Goal: Task Accomplishment & Management: Use online tool/utility

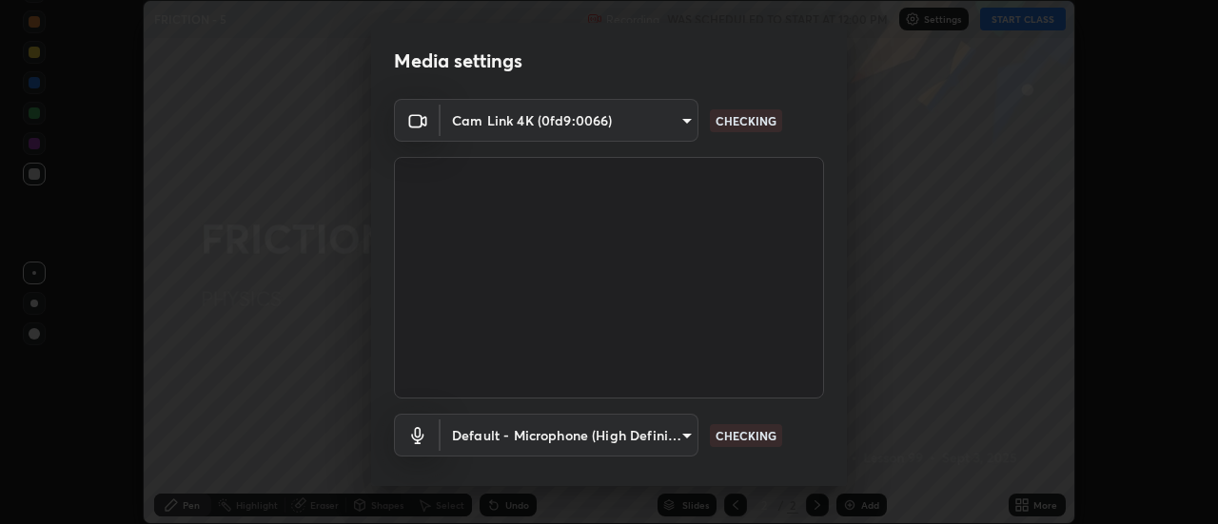
scroll to position [100, 0]
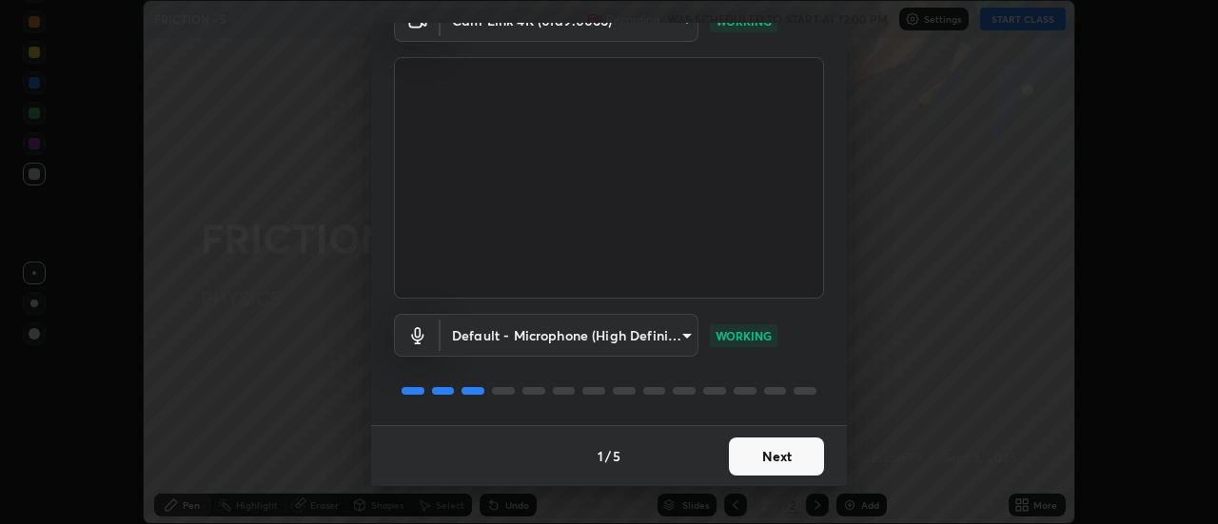
click at [747, 456] on button "Next" at bounding box center [776, 457] width 95 height 38
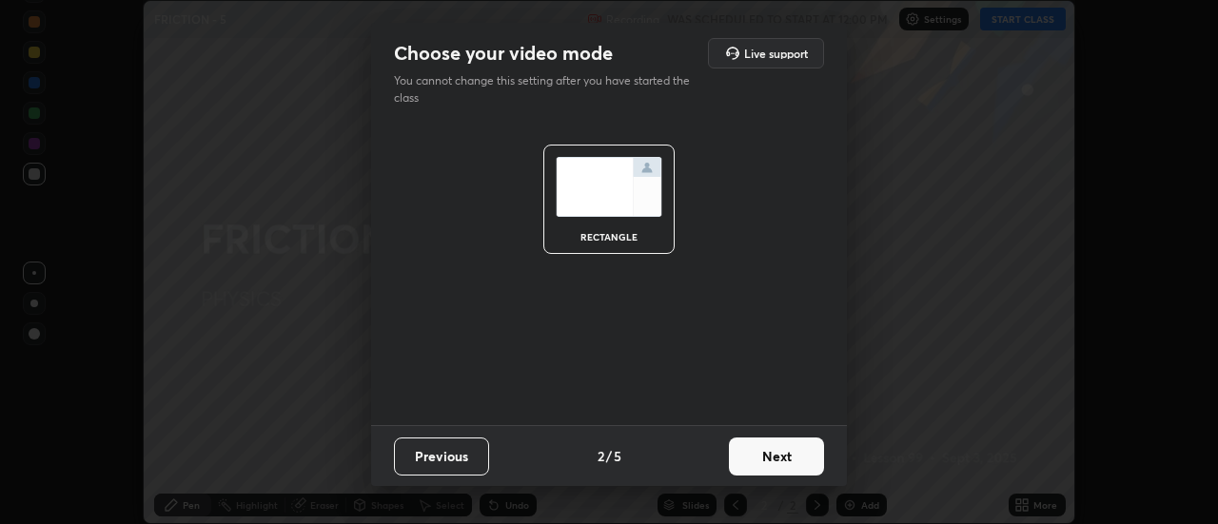
scroll to position [0, 0]
click at [750, 460] on button "Next" at bounding box center [776, 457] width 95 height 38
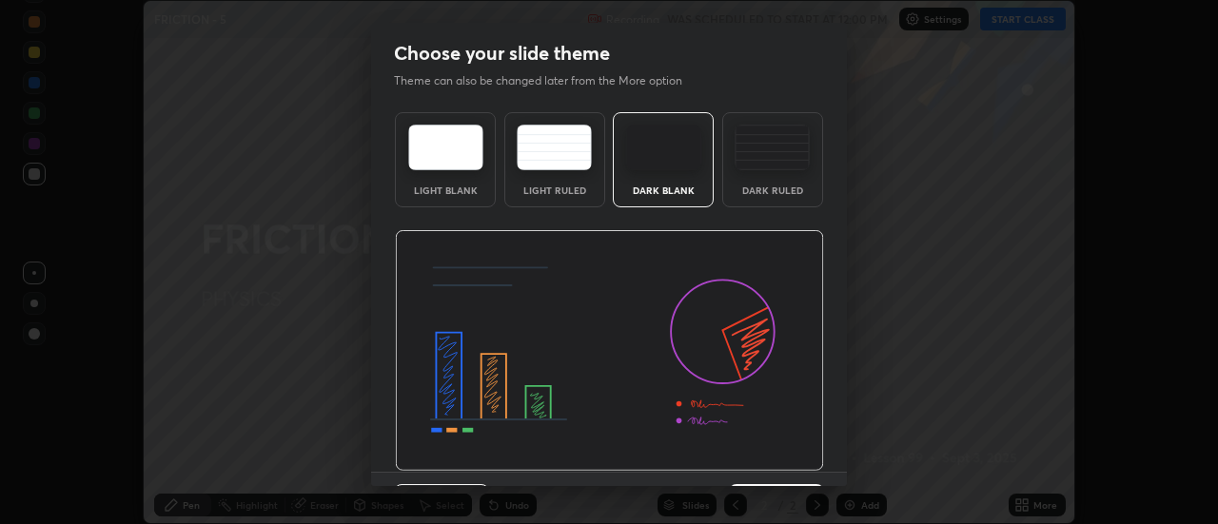
scroll to position [47, 0]
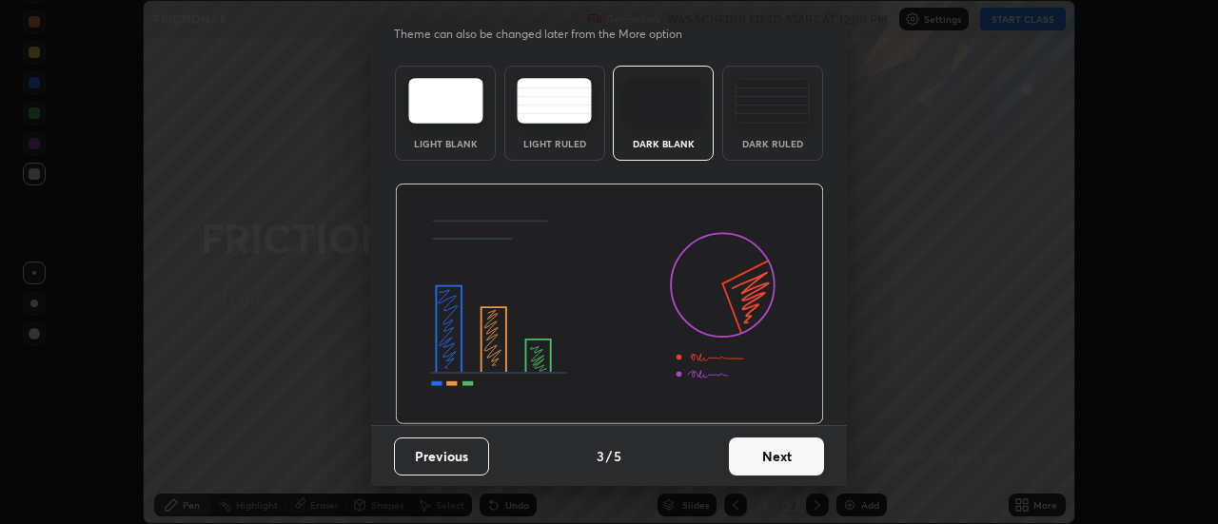
click at [748, 463] on button "Next" at bounding box center [776, 457] width 95 height 38
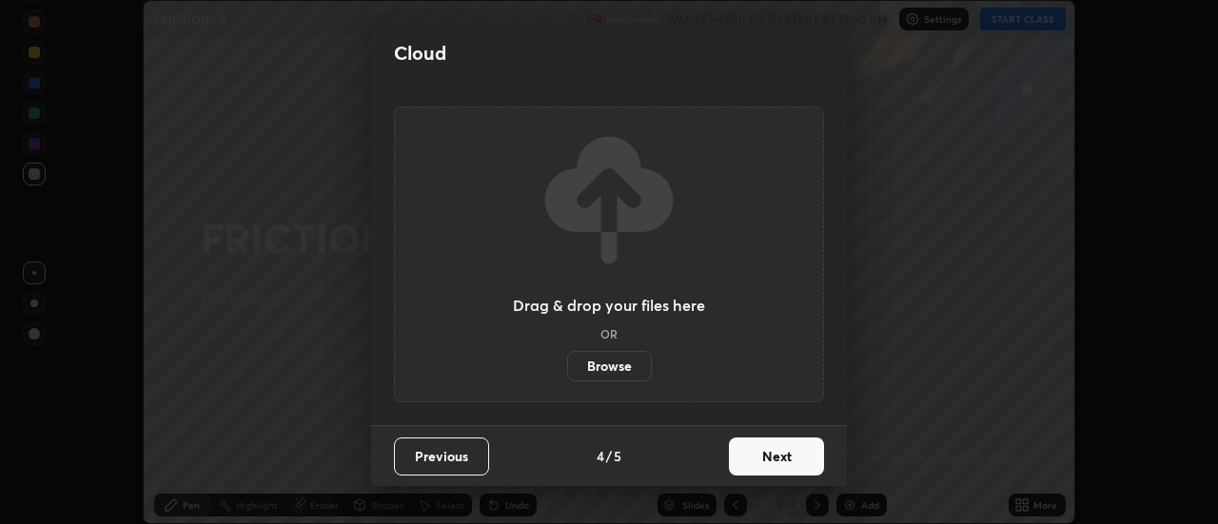
scroll to position [0, 0]
click at [620, 364] on label "Browse" at bounding box center [609, 366] width 85 height 30
click at [567, 364] on input "Browse" at bounding box center [567, 366] width 0 height 30
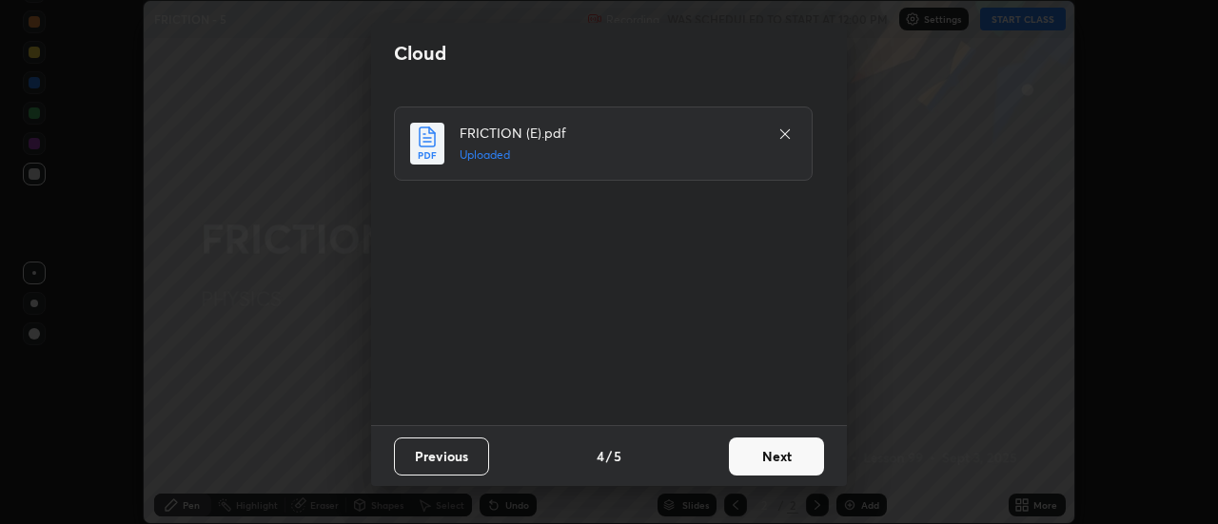
click at [765, 463] on button "Next" at bounding box center [776, 457] width 95 height 38
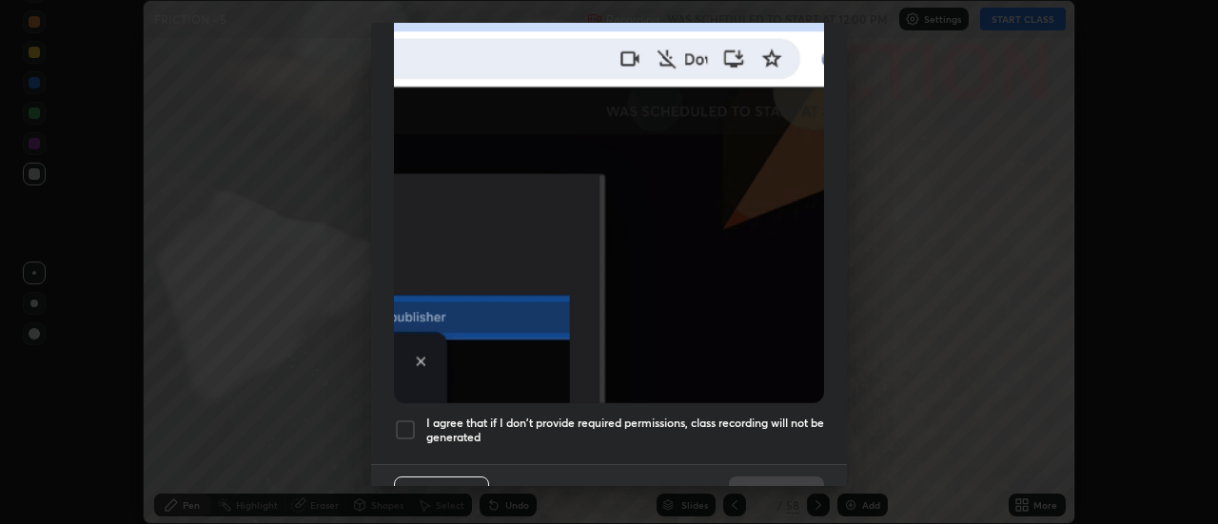
scroll to position [468, 0]
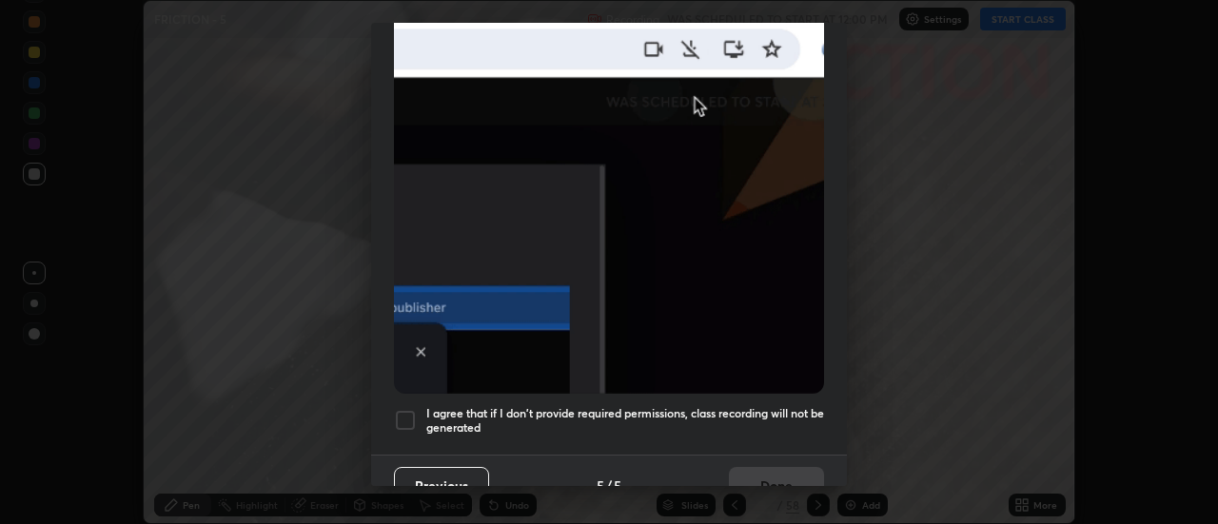
click at [475, 407] on h5 "I agree that if I don't provide required permissions, class recording will not …" at bounding box center [625, 421] width 398 height 30
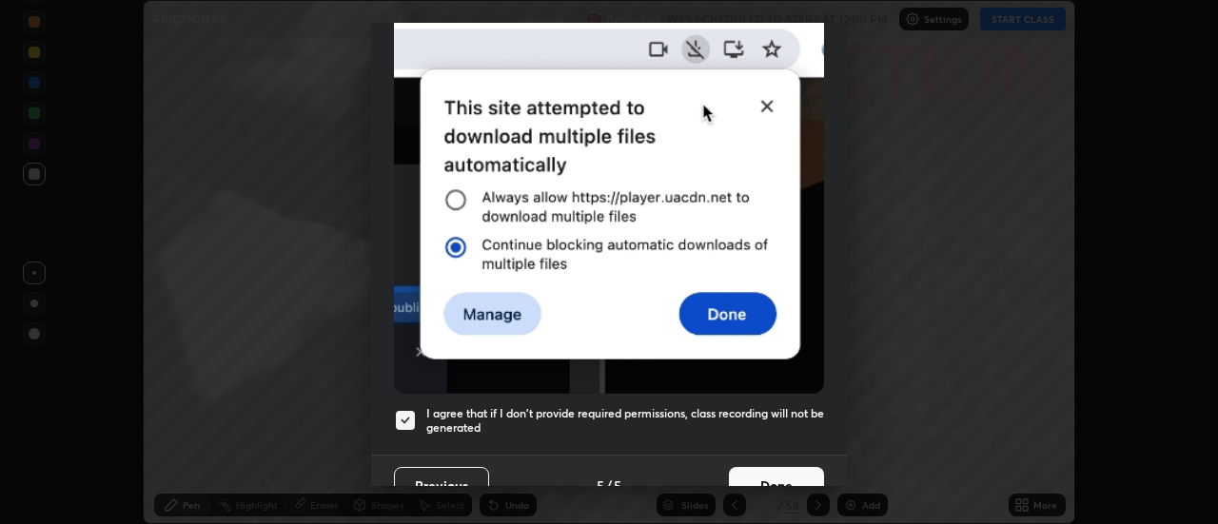
click at [740, 475] on button "Done" at bounding box center [776, 486] width 95 height 38
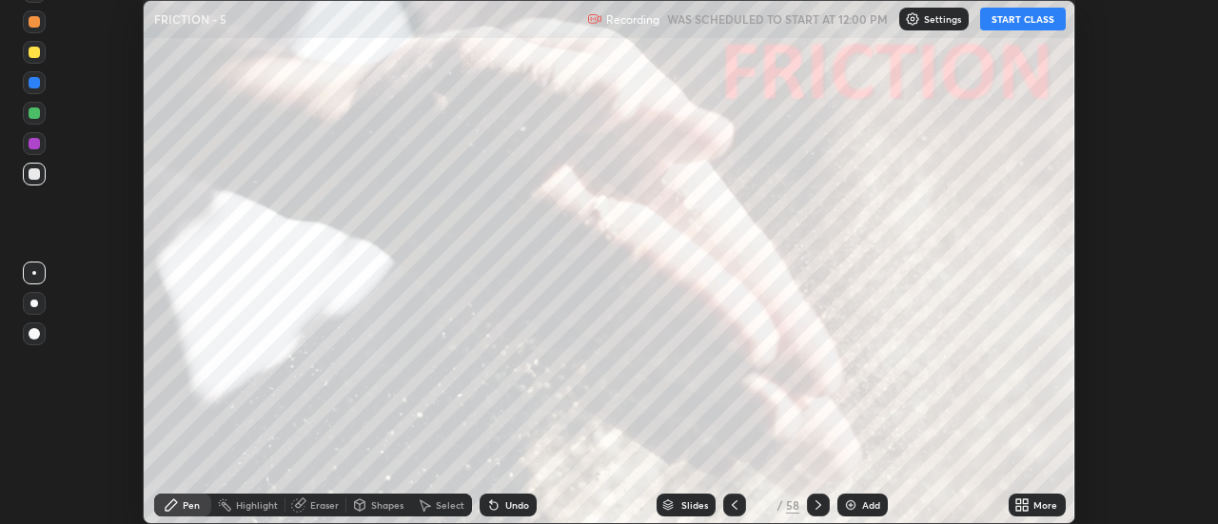
click at [681, 509] on div "Slides" at bounding box center [694, 506] width 27 height 10
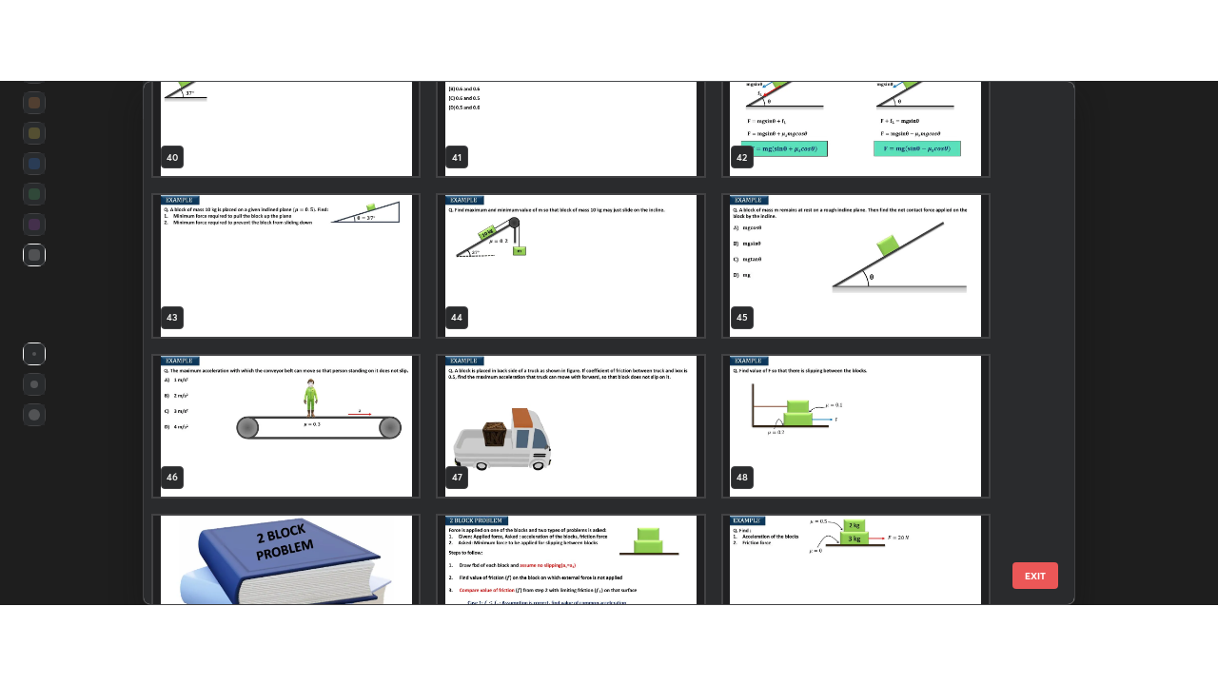
scroll to position [2151, 0]
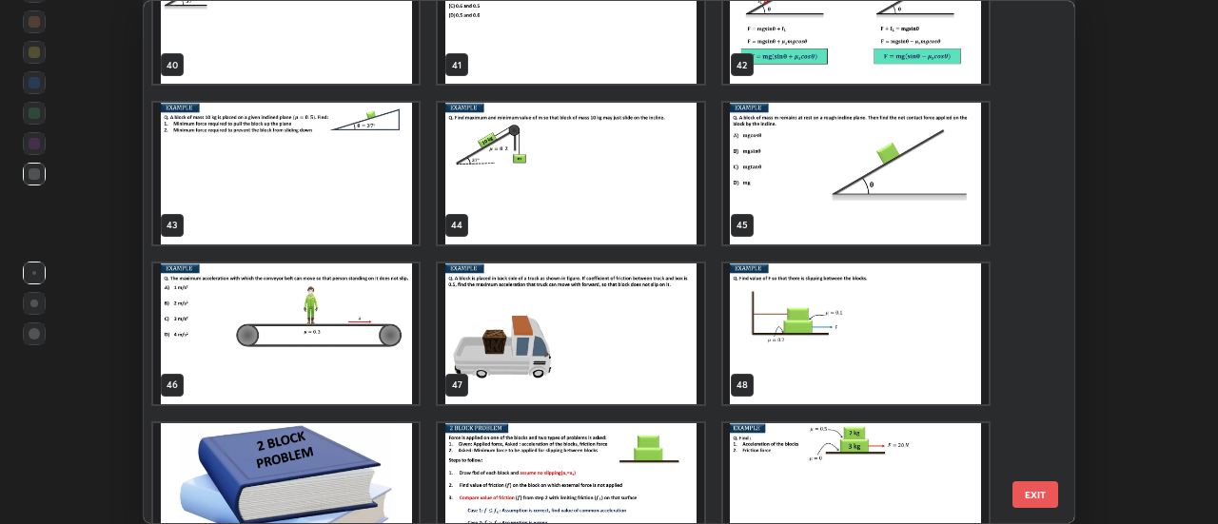
click at [505, 206] on img "grid" at bounding box center [572, 173] width 266 height 141
click at [502, 207] on img "grid" at bounding box center [572, 173] width 266 height 141
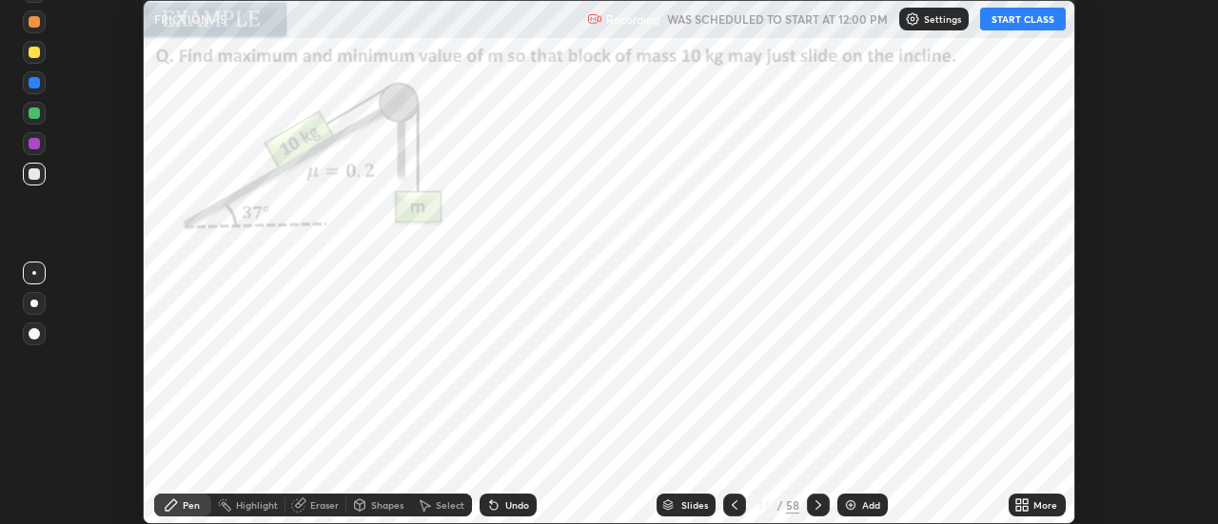
click at [1036, 508] on div "More" at bounding box center [1046, 506] width 24 height 10
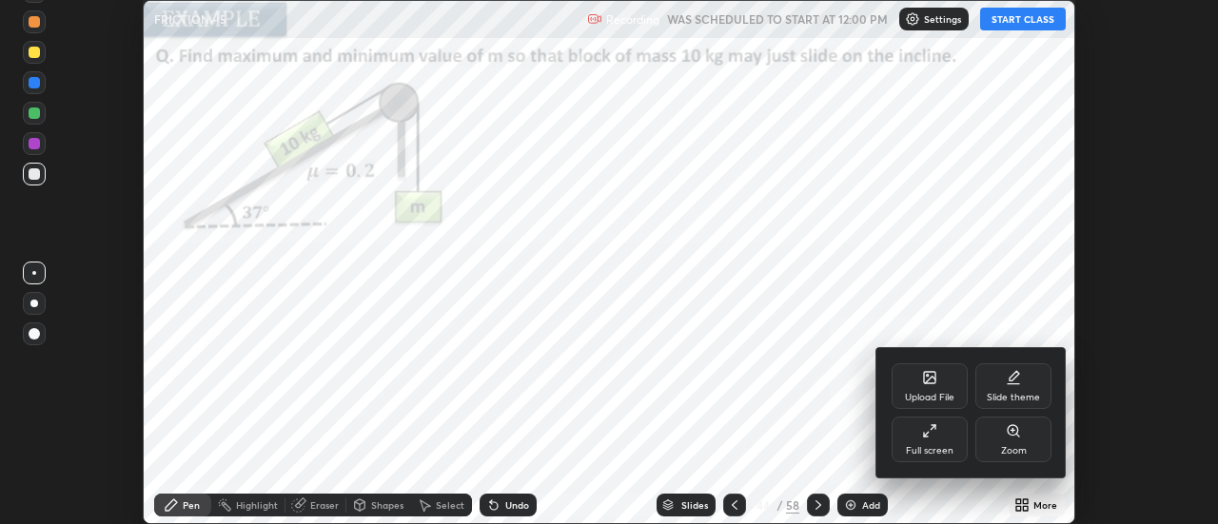
click at [935, 440] on div "Full screen" at bounding box center [930, 440] width 76 height 46
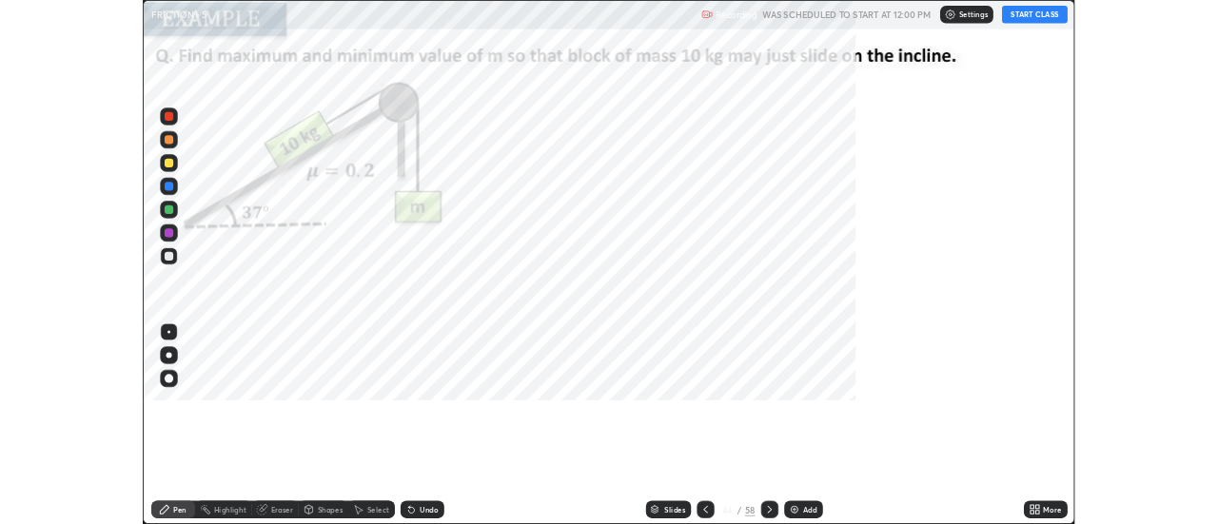
scroll to position [685, 1218]
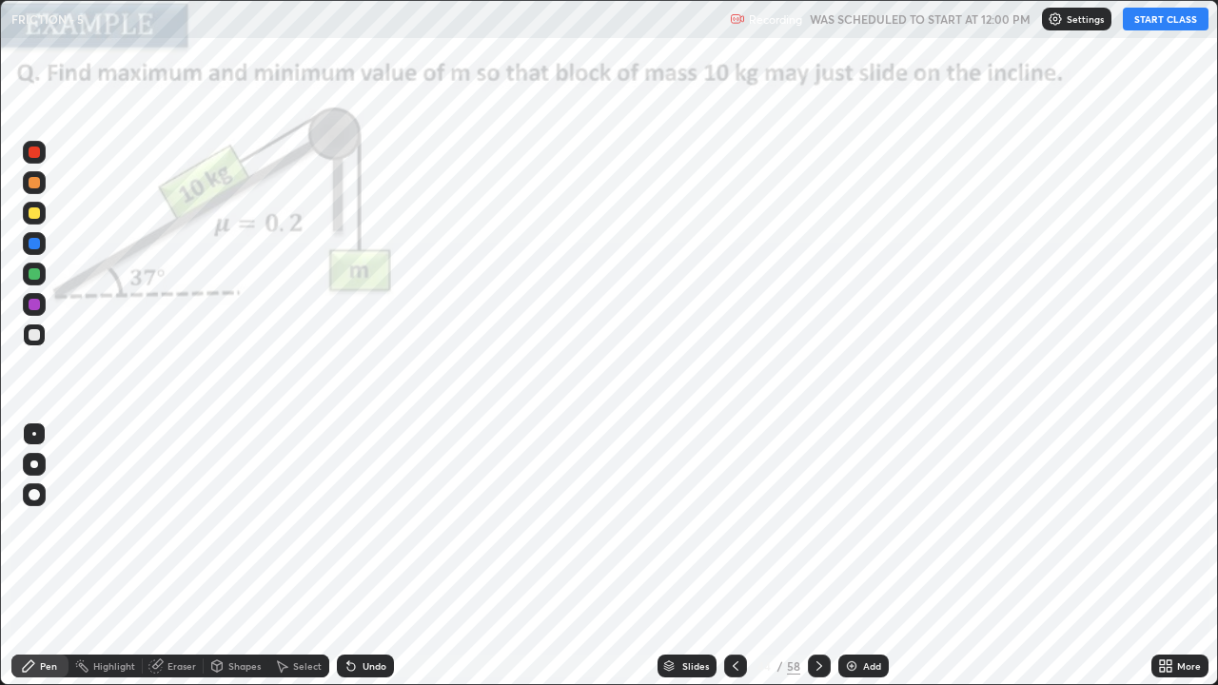
click at [1146, 24] on button "START CLASS" at bounding box center [1166, 19] width 86 height 23
click at [39, 335] on div at bounding box center [34, 334] width 11 height 11
click at [35, 152] on div at bounding box center [34, 152] width 11 height 11
click at [38, 498] on div at bounding box center [34, 494] width 11 height 11
click at [38, 277] on div at bounding box center [34, 273] width 11 height 11
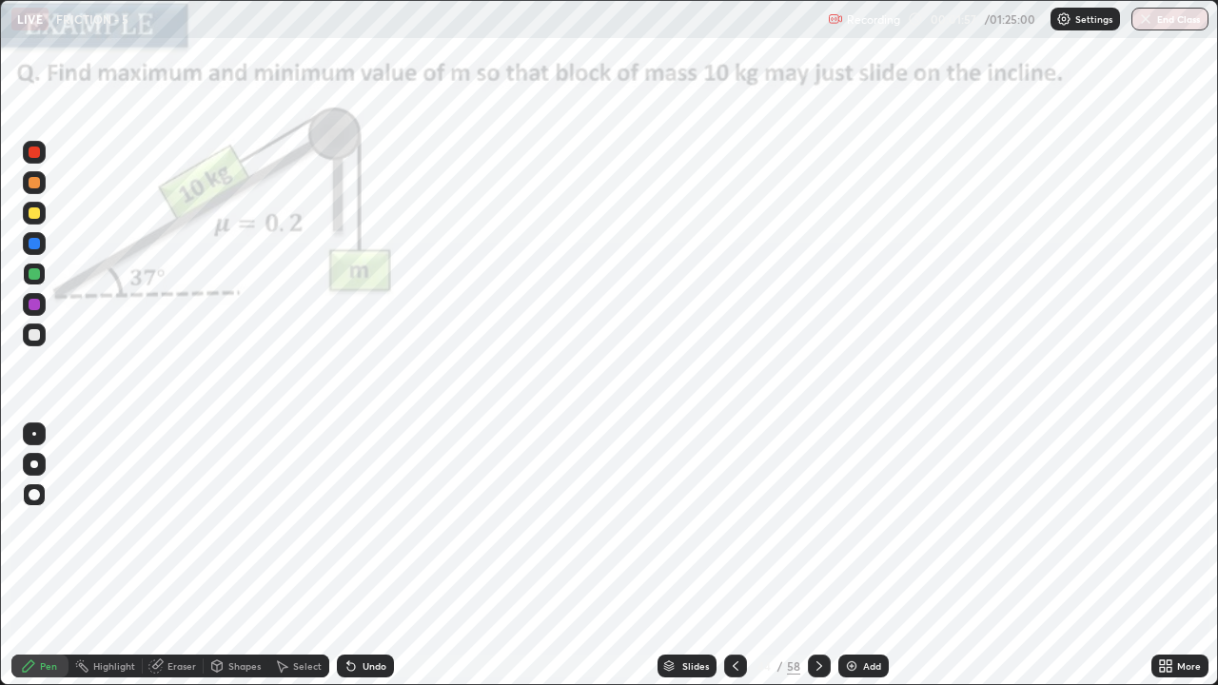
click at [43, 150] on div at bounding box center [34, 152] width 23 height 23
click at [171, 523] on div "Eraser" at bounding box center [181, 666] width 29 height 10
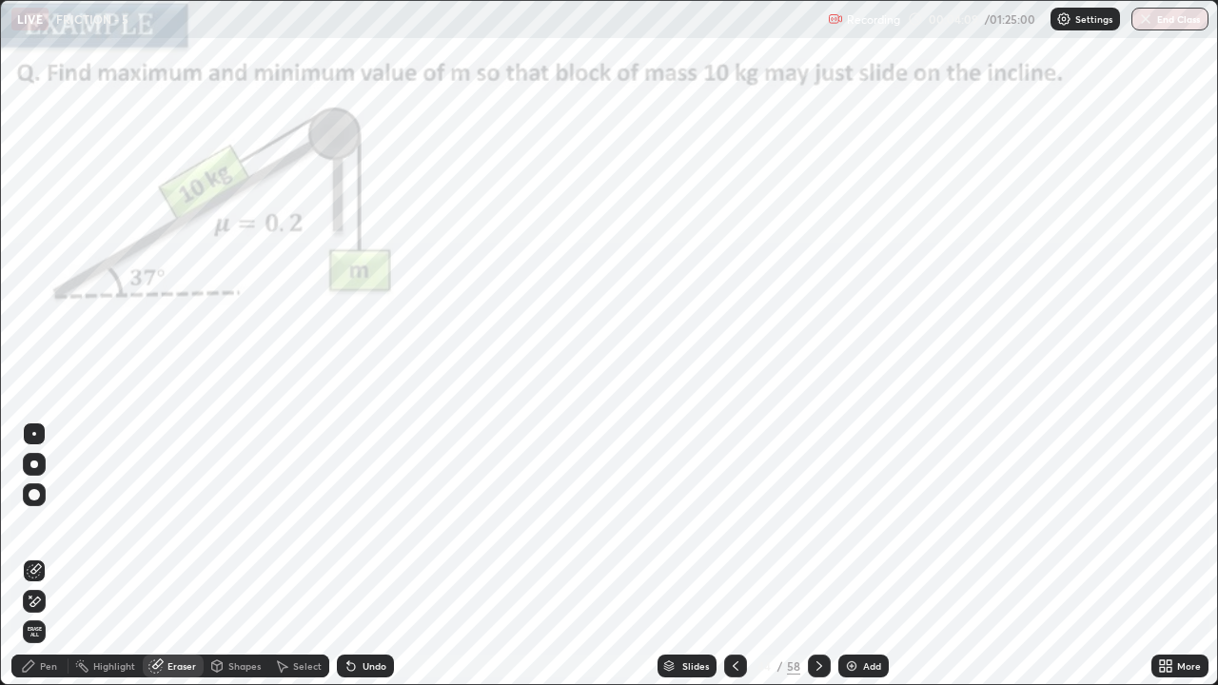
click at [40, 523] on div "Pen" at bounding box center [39, 666] width 57 height 23
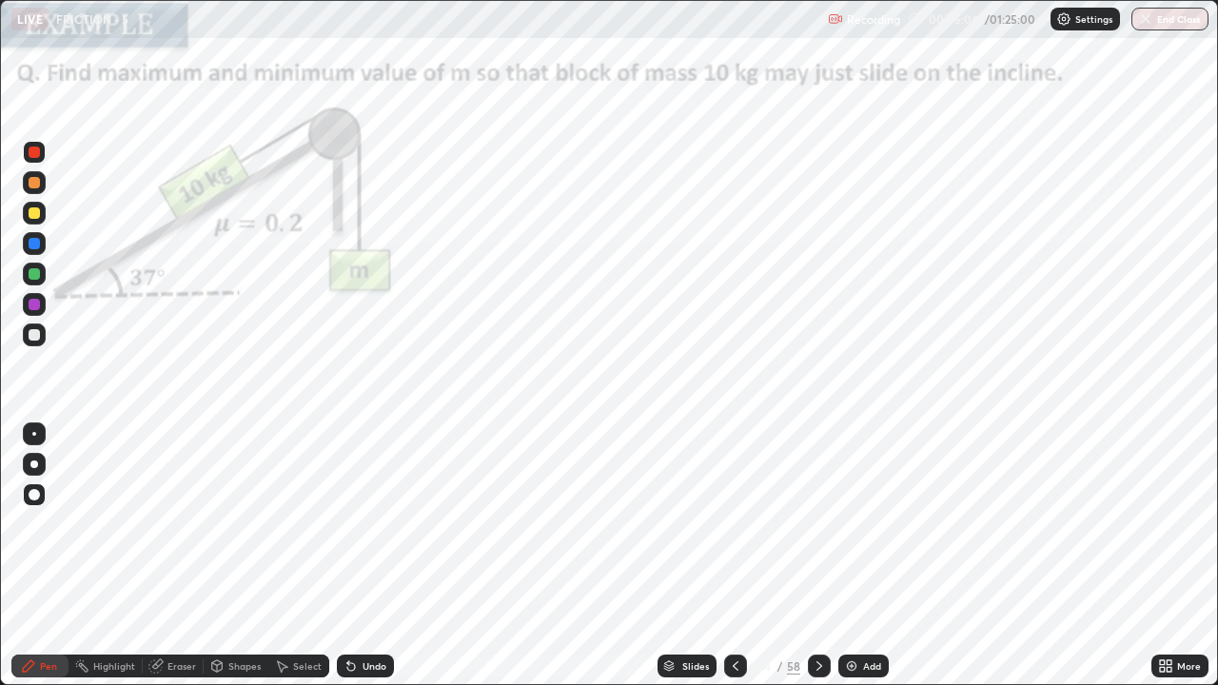
click at [170, 523] on div "Eraser" at bounding box center [181, 666] width 29 height 10
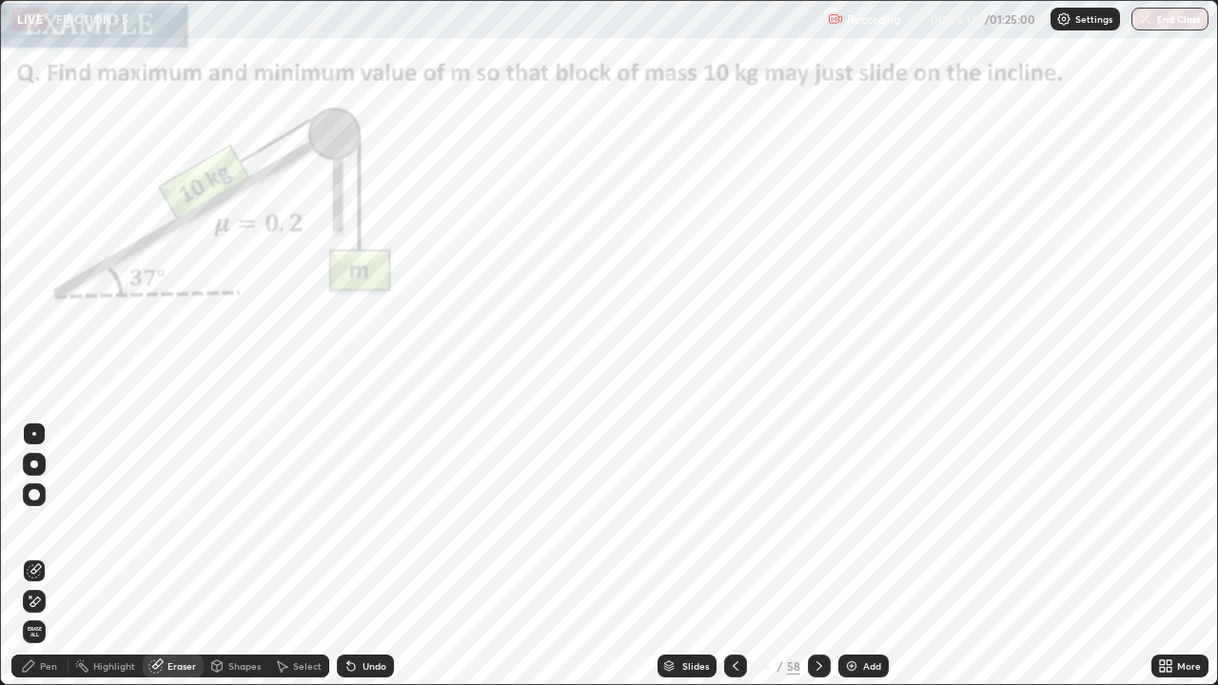
click at [53, 523] on div "Pen" at bounding box center [48, 666] width 17 height 10
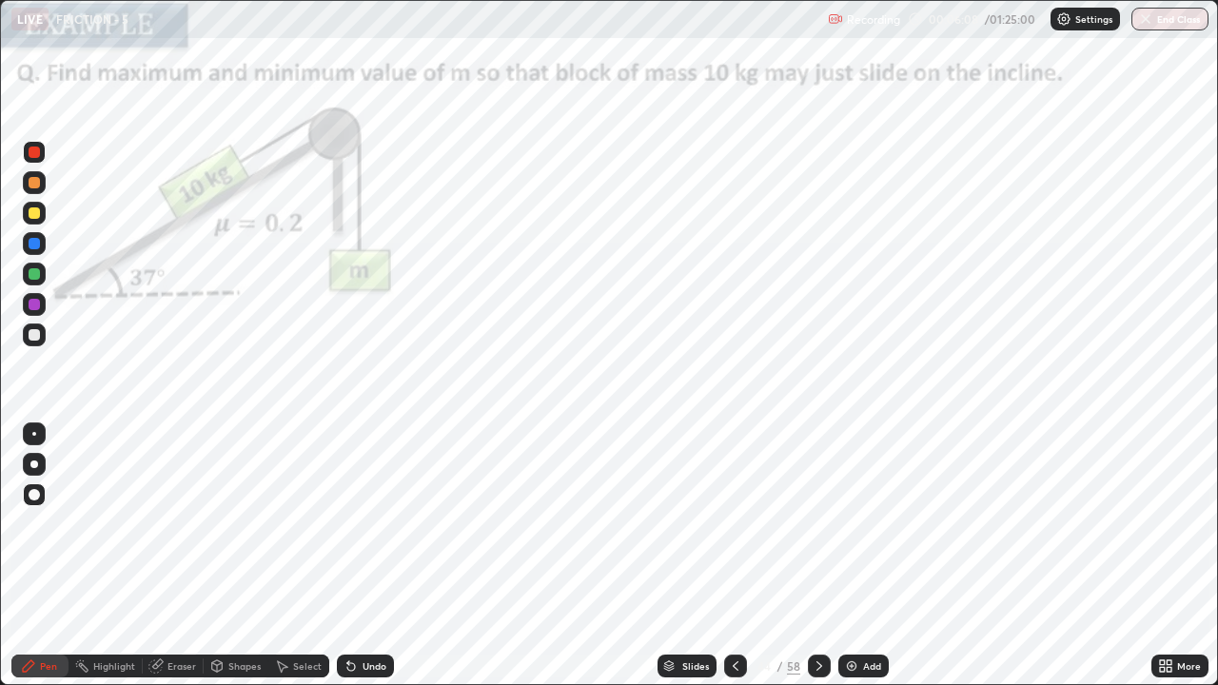
click at [43, 280] on div at bounding box center [34, 274] width 23 height 23
click at [38, 155] on div at bounding box center [34, 152] width 11 height 11
click at [854, 523] on img at bounding box center [851, 666] width 15 height 15
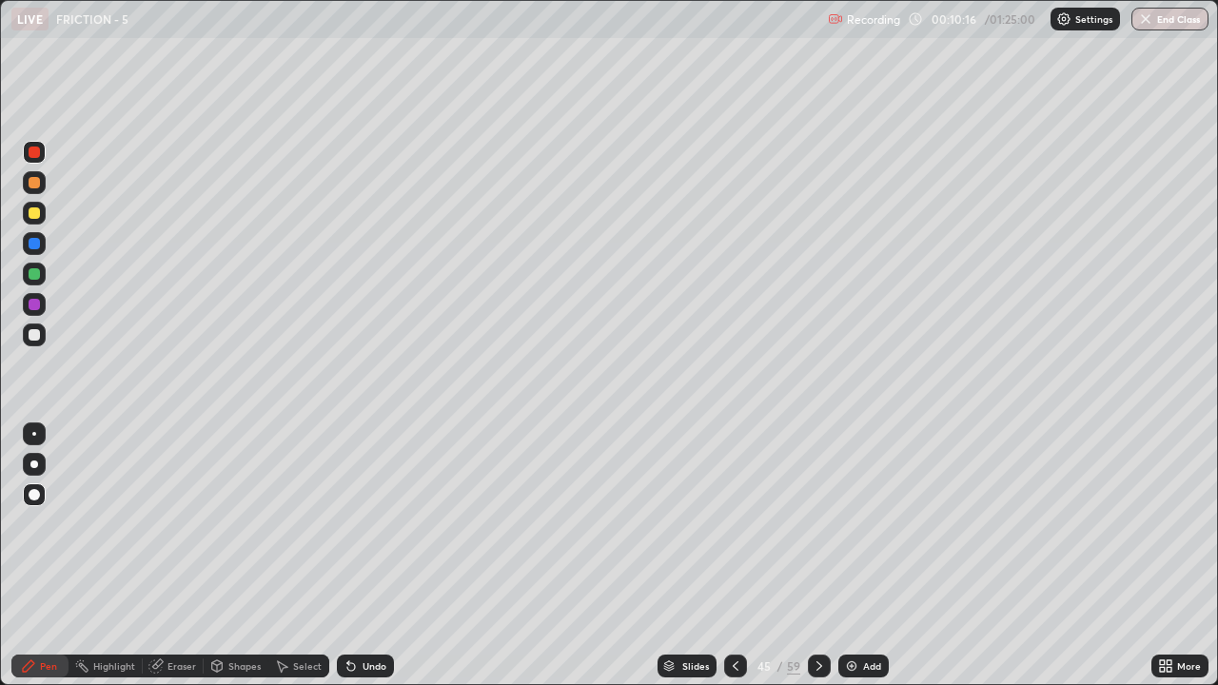
click at [38, 337] on div at bounding box center [34, 334] width 11 height 11
click at [42, 272] on div at bounding box center [34, 274] width 23 height 23
click at [36, 333] on div at bounding box center [34, 334] width 11 height 11
click at [42, 275] on div at bounding box center [34, 274] width 23 height 23
click at [39, 248] on div at bounding box center [34, 243] width 23 height 23
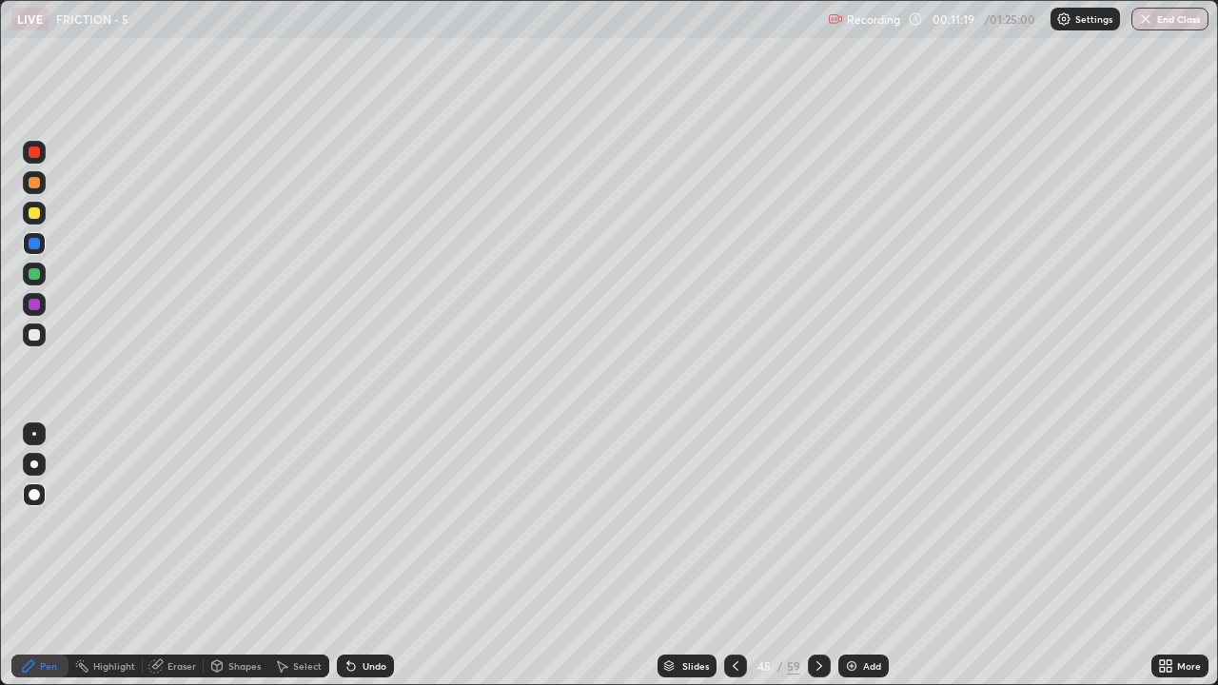
click at [37, 334] on div at bounding box center [34, 334] width 11 height 11
click at [41, 245] on div at bounding box center [34, 243] width 23 height 23
click at [36, 209] on div at bounding box center [34, 212] width 11 height 11
click at [38, 279] on div at bounding box center [34, 274] width 23 height 23
click at [817, 523] on icon at bounding box center [820, 666] width 6 height 10
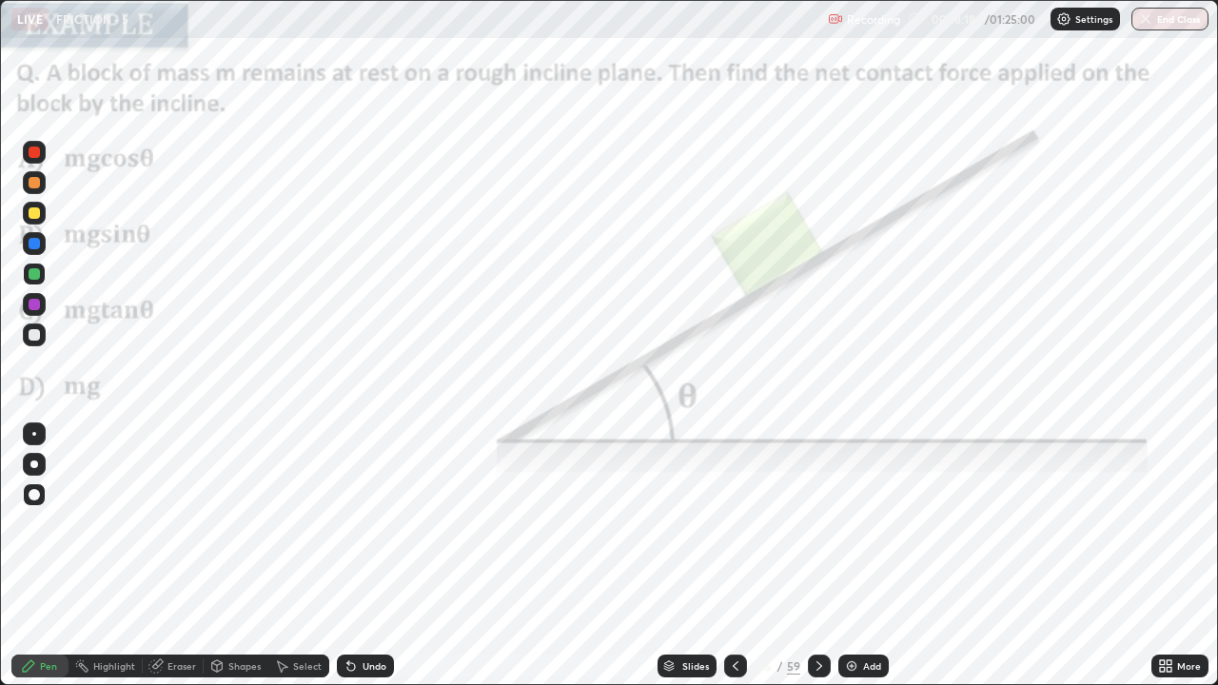
click at [826, 523] on div at bounding box center [819, 666] width 23 height 23
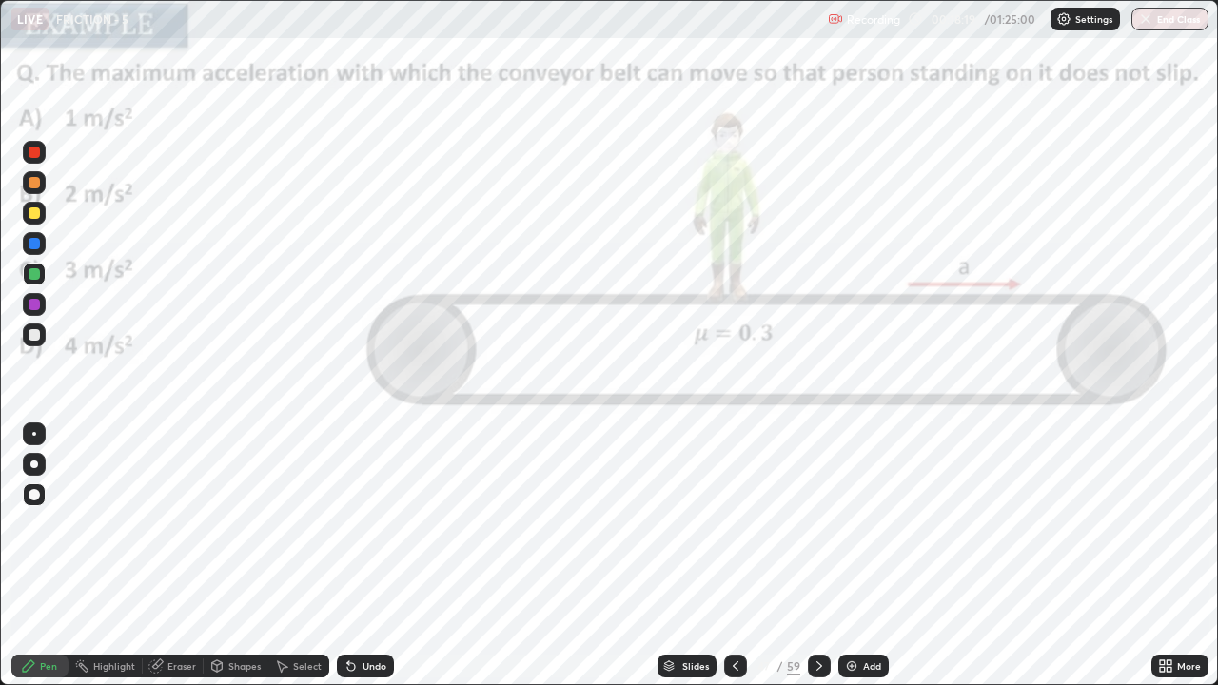
click at [817, 523] on icon at bounding box center [819, 666] width 15 height 15
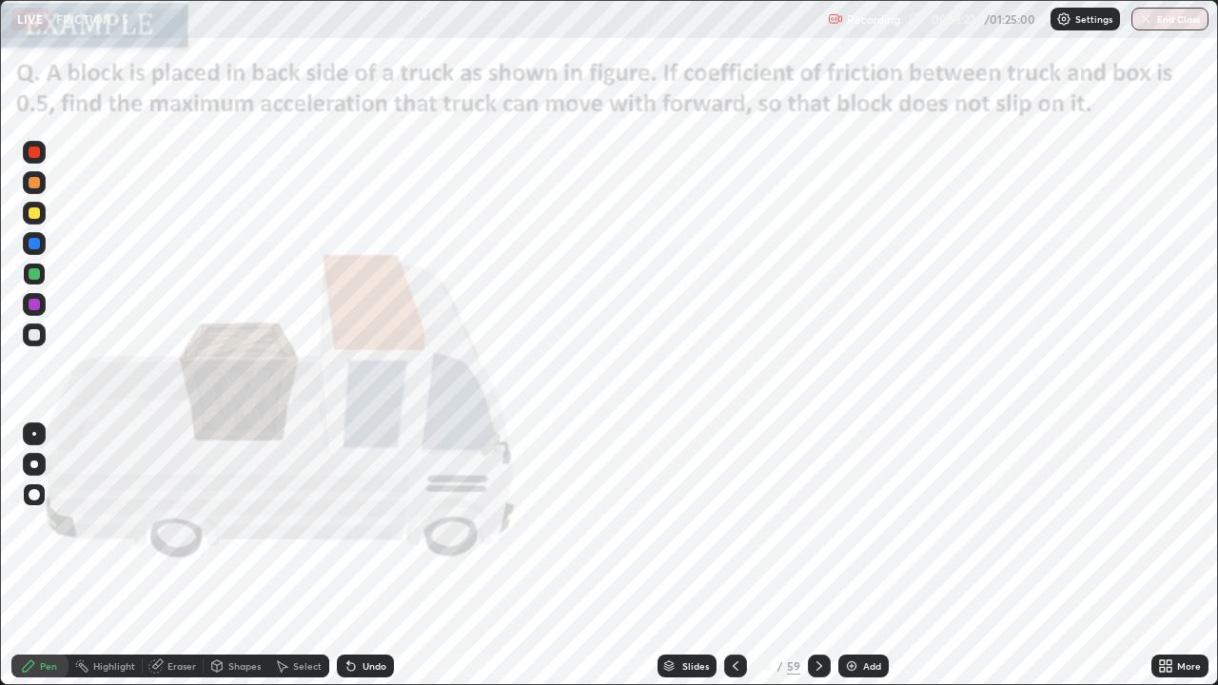
click at [180, 523] on div "Eraser" at bounding box center [173, 666] width 61 height 23
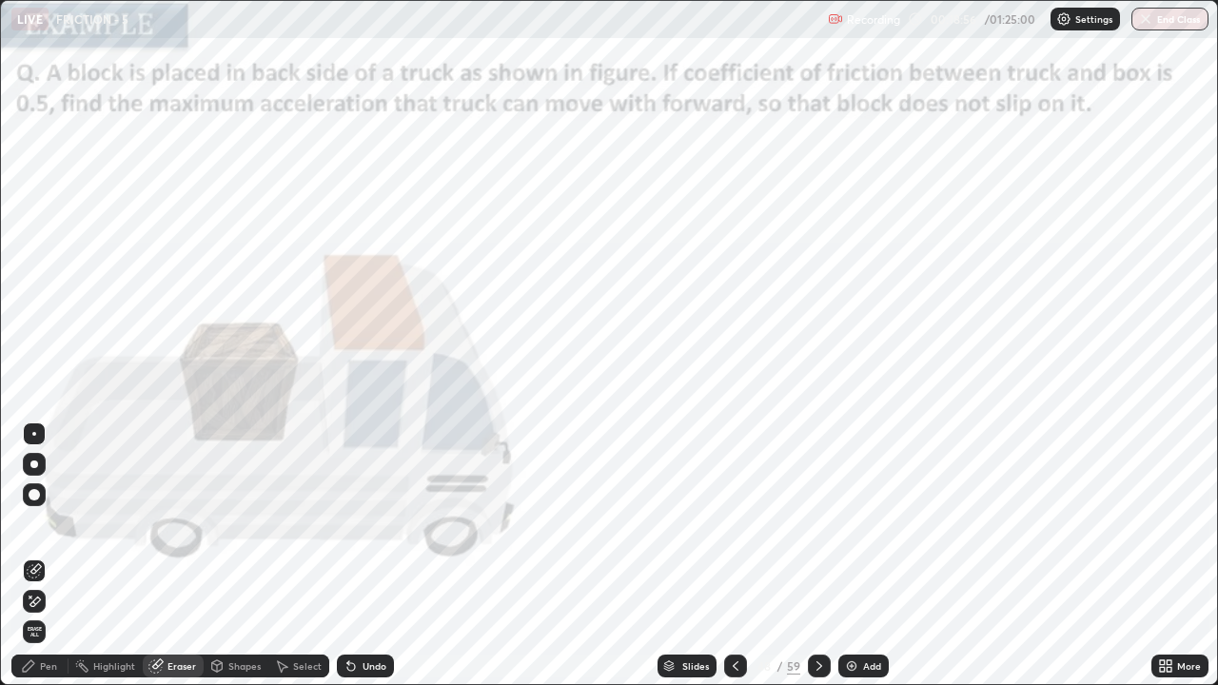
click at [37, 523] on div "Pen" at bounding box center [39, 666] width 57 height 23
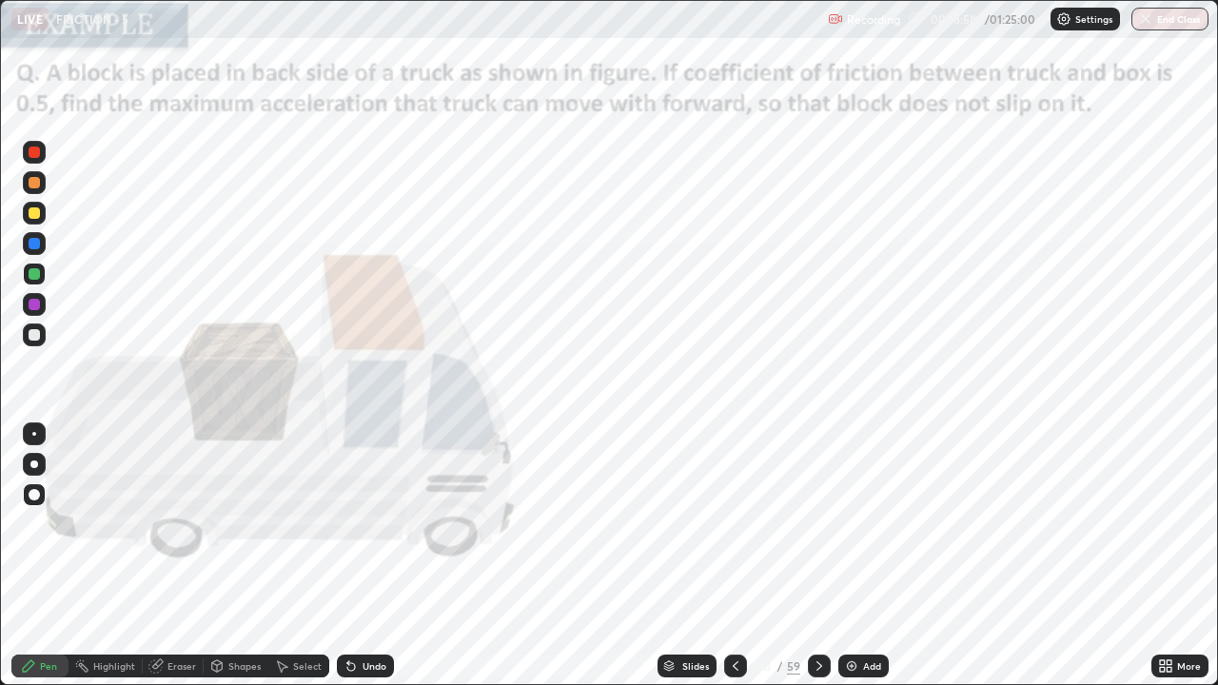
click at [35, 152] on div at bounding box center [34, 152] width 11 height 11
click at [35, 213] on div at bounding box center [34, 212] width 11 height 11
click at [38, 247] on div at bounding box center [34, 243] width 11 height 11
click at [35, 275] on div at bounding box center [34, 273] width 11 height 11
click at [860, 523] on div "Add" at bounding box center [863, 666] width 50 height 23
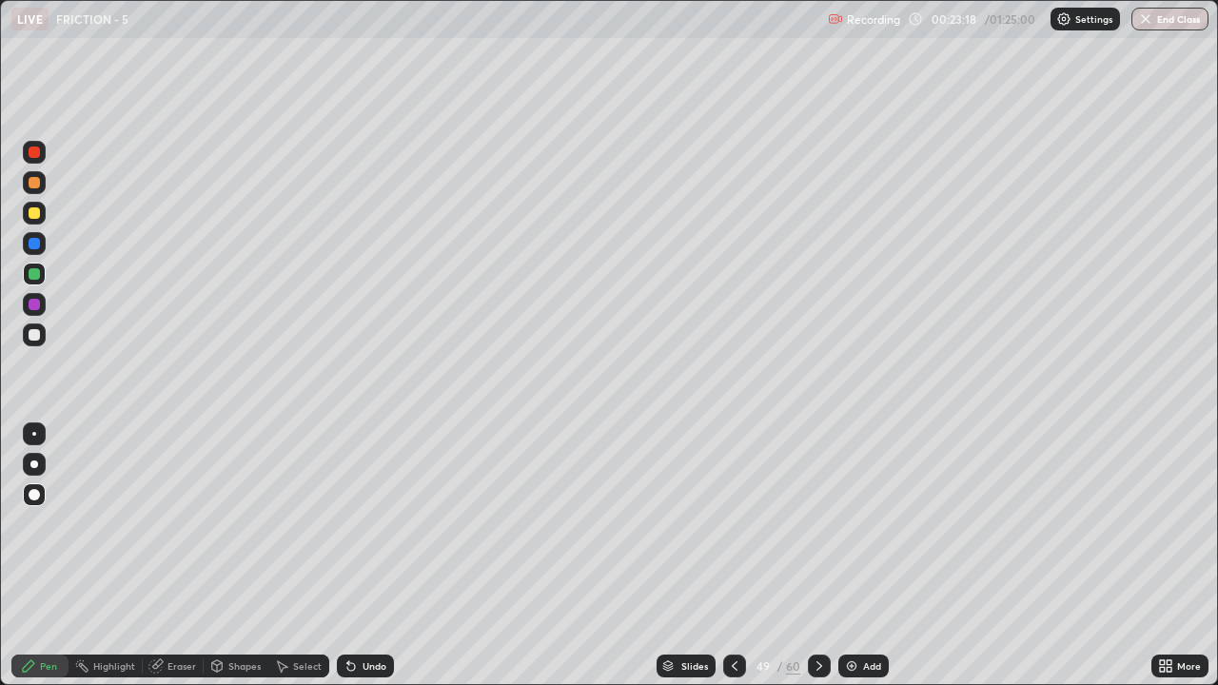
click at [39, 336] on div at bounding box center [34, 334] width 11 height 11
click at [44, 241] on div at bounding box center [34, 243] width 23 height 23
click at [39, 278] on div at bounding box center [34, 273] width 11 height 11
click at [36, 343] on div at bounding box center [34, 335] width 23 height 23
click at [44, 154] on div at bounding box center [34, 152] width 23 height 23
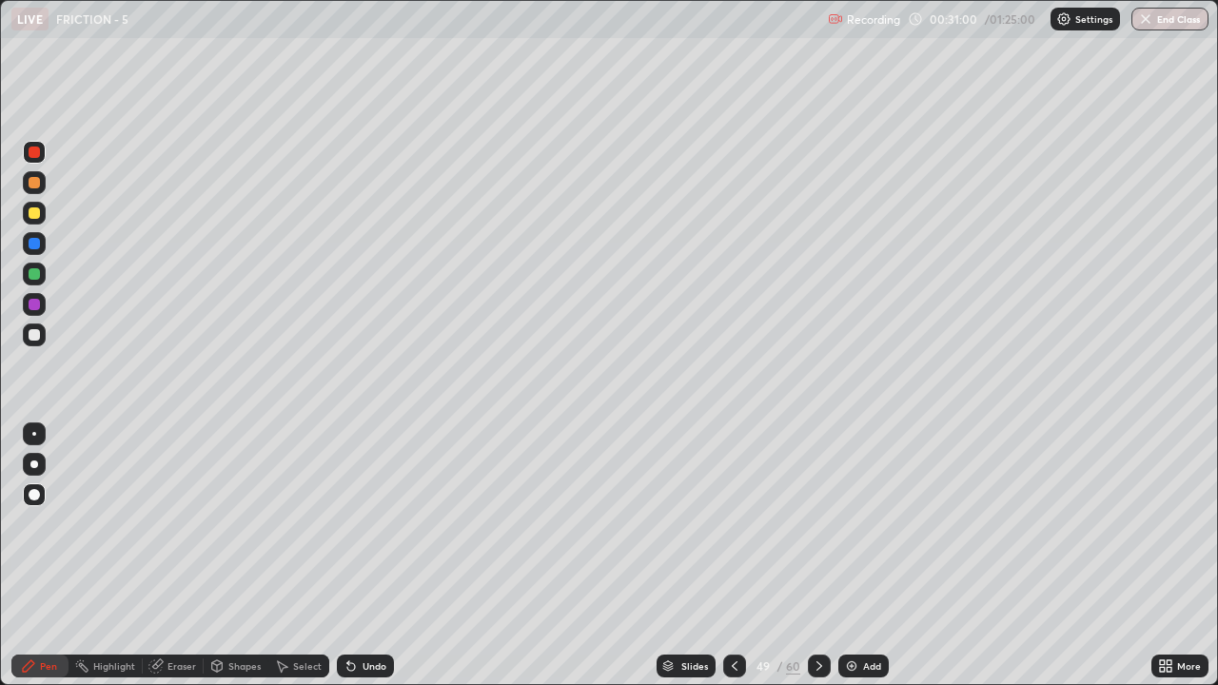
click at [858, 523] on div "Add" at bounding box center [863, 666] width 50 height 23
click at [38, 337] on div at bounding box center [34, 334] width 11 height 11
click at [38, 157] on div at bounding box center [34, 152] width 23 height 23
click at [41, 276] on div at bounding box center [34, 274] width 23 height 23
click at [35, 335] on div at bounding box center [34, 334] width 11 height 11
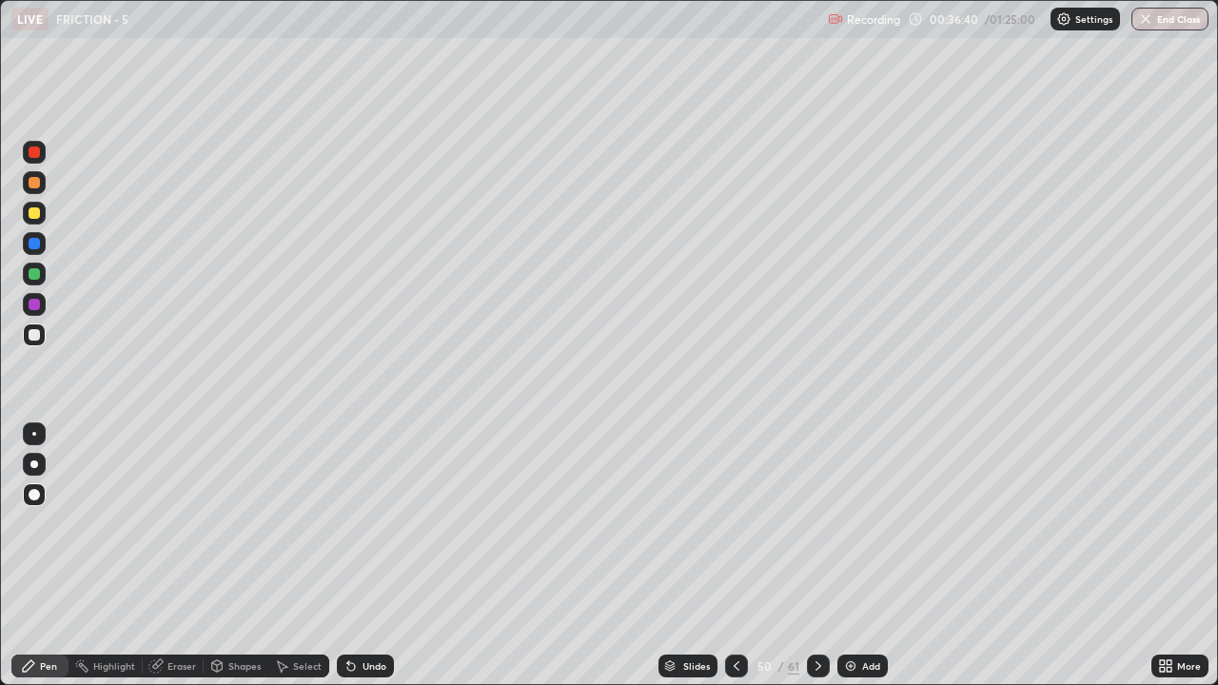
click at [43, 277] on div at bounding box center [34, 274] width 23 height 23
click at [35, 152] on div at bounding box center [34, 152] width 11 height 11
click at [859, 523] on div "Add" at bounding box center [862, 666] width 50 height 23
click at [35, 335] on div at bounding box center [34, 334] width 11 height 11
click at [859, 523] on div "Add" at bounding box center [862, 666] width 50 height 23
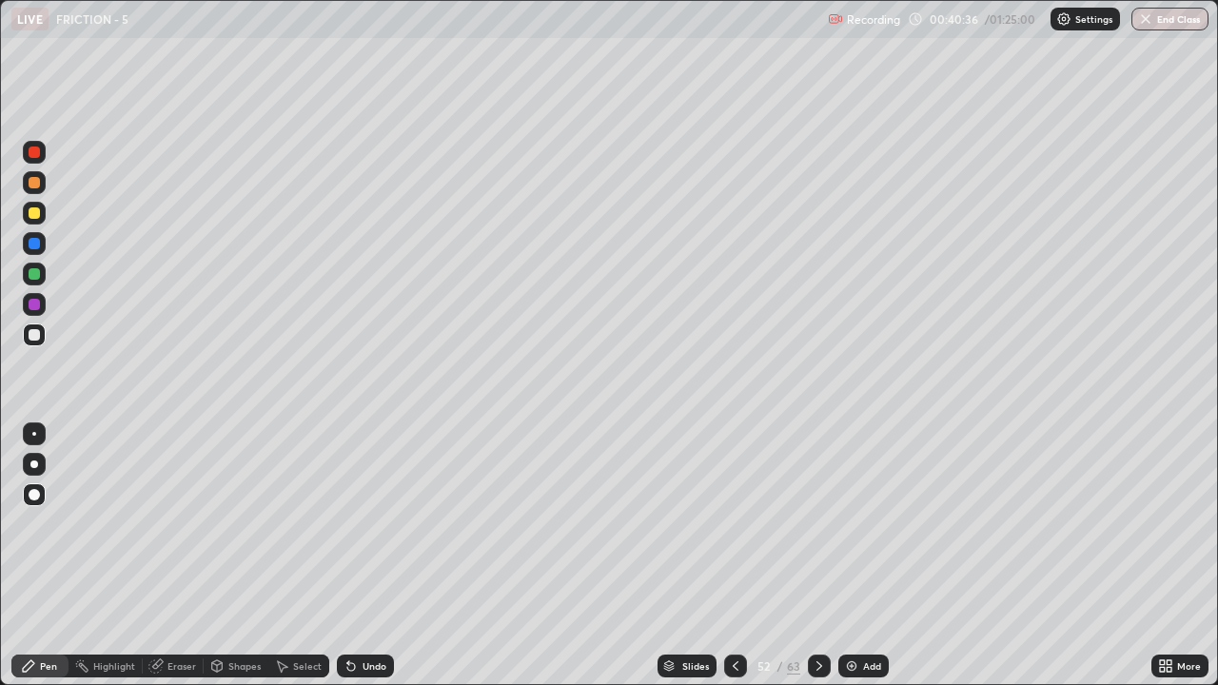
click at [35, 152] on div at bounding box center [34, 152] width 11 height 11
click at [43, 244] on div at bounding box center [34, 243] width 23 height 23
click at [44, 157] on div at bounding box center [34, 152] width 23 height 23
click at [42, 334] on div at bounding box center [34, 335] width 23 height 23
click at [35, 245] on div at bounding box center [34, 243] width 11 height 11
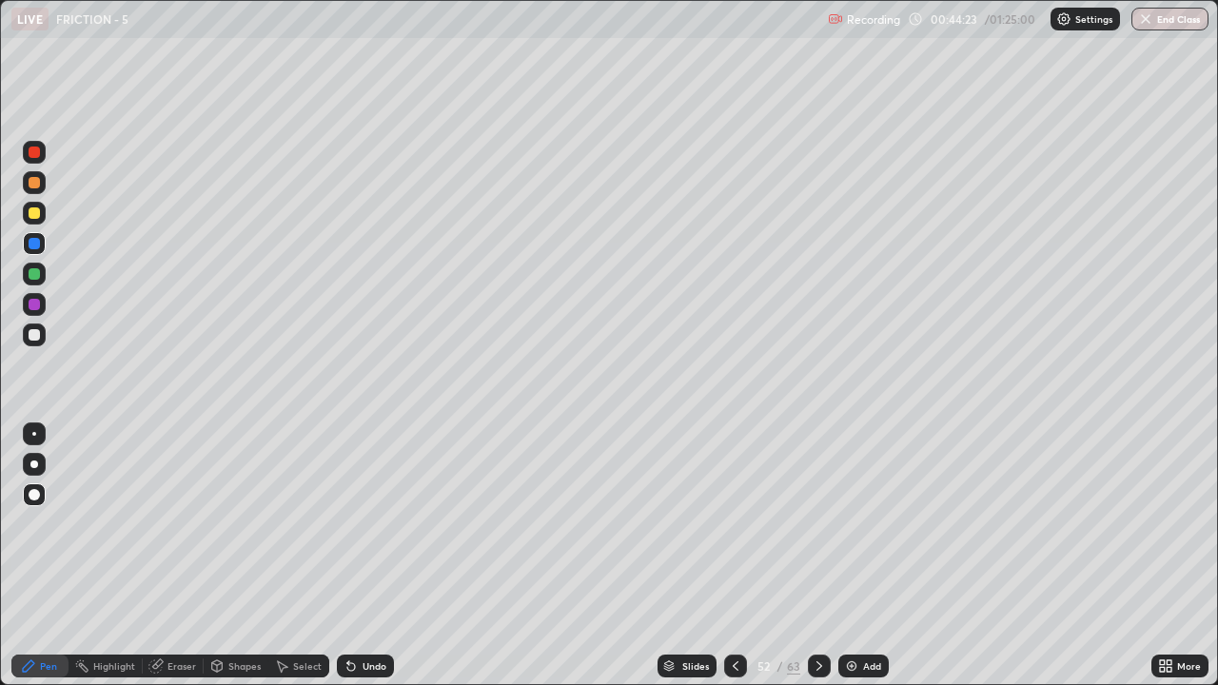
click at [36, 154] on div at bounding box center [34, 152] width 11 height 11
click at [34, 245] on div at bounding box center [34, 243] width 11 height 11
click at [42, 332] on div at bounding box center [34, 335] width 23 height 23
click at [37, 157] on div at bounding box center [34, 152] width 11 height 11
click at [36, 274] on div at bounding box center [34, 273] width 11 height 11
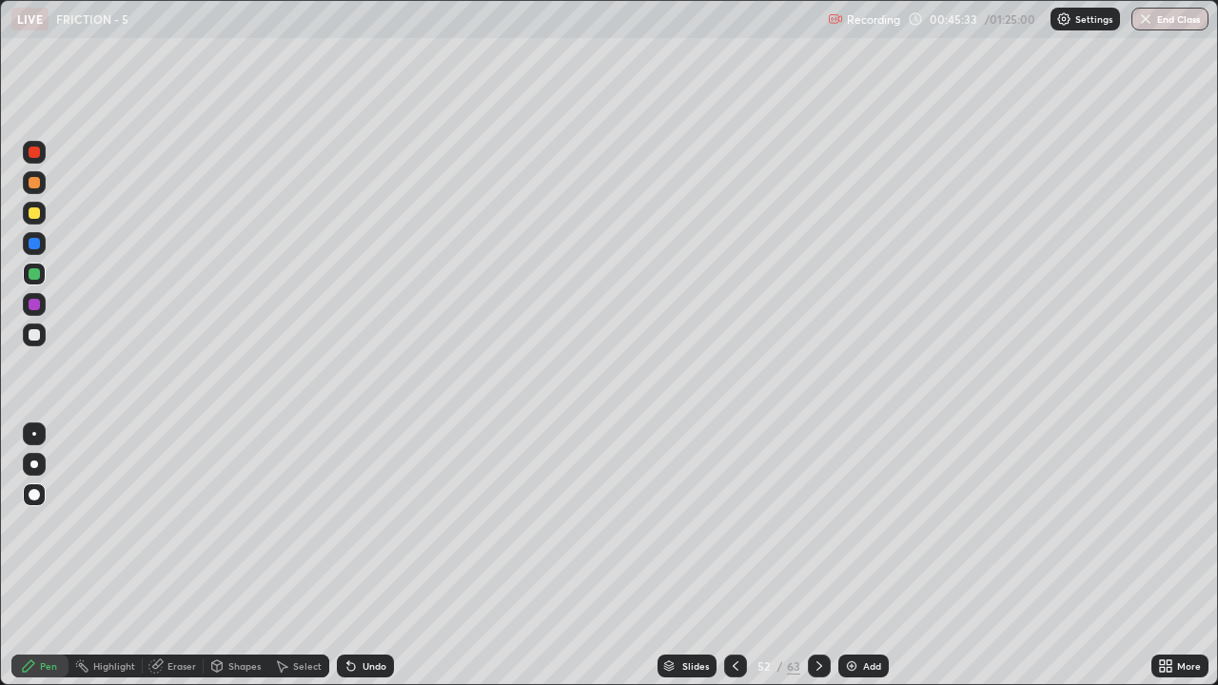
click at [38, 340] on div at bounding box center [34, 335] width 23 height 23
click at [858, 523] on div "Add" at bounding box center [863, 666] width 50 height 23
click at [38, 273] on div at bounding box center [34, 273] width 11 height 11
click at [372, 523] on div "Undo" at bounding box center [375, 666] width 24 height 10
click at [369, 523] on div "Undo" at bounding box center [375, 666] width 24 height 10
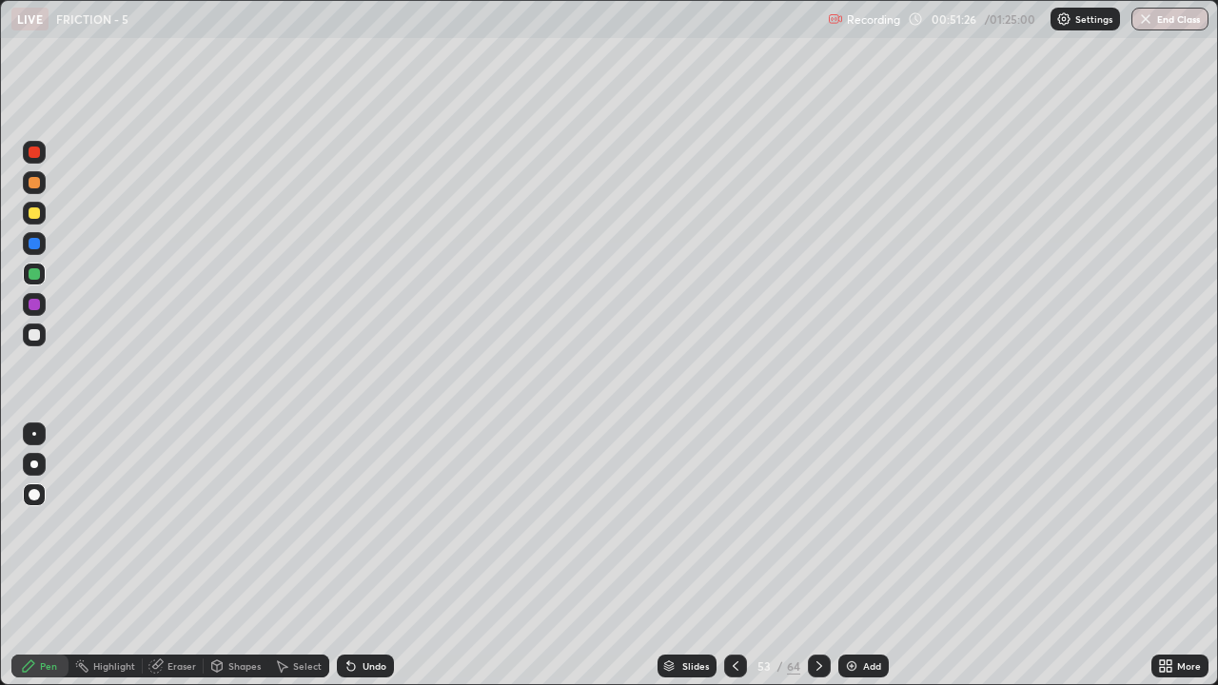
click at [856, 523] on img at bounding box center [851, 666] width 15 height 15
click at [38, 337] on div at bounding box center [34, 334] width 11 height 11
click at [35, 274] on div at bounding box center [34, 273] width 11 height 11
click at [36, 150] on div at bounding box center [34, 152] width 11 height 11
click at [734, 523] on icon at bounding box center [735, 666] width 15 height 15
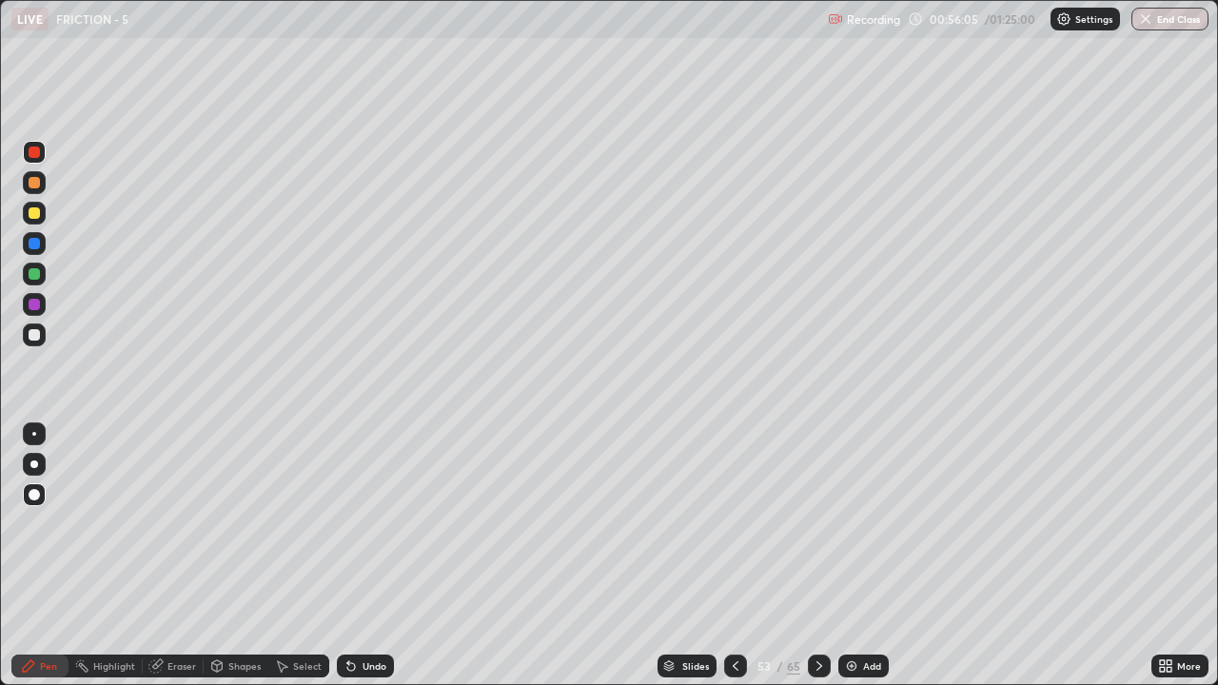
click at [734, 523] on icon at bounding box center [735, 666] width 15 height 15
click at [724, 523] on div at bounding box center [735, 666] width 23 height 23
click at [735, 523] on icon at bounding box center [735, 666] width 15 height 15
click at [817, 523] on icon at bounding box center [819, 666] width 15 height 15
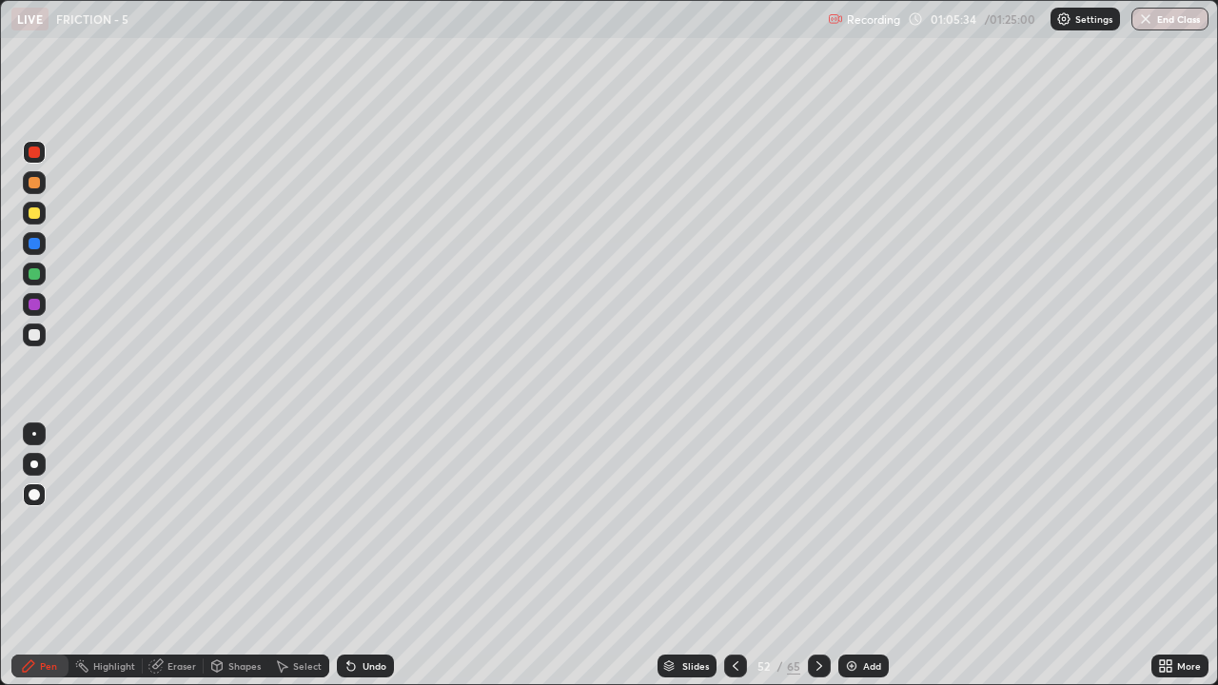
click at [817, 523] on icon at bounding box center [819, 666] width 15 height 15
click at [35, 271] on div at bounding box center [34, 273] width 11 height 11
click at [818, 523] on icon at bounding box center [819, 666] width 15 height 15
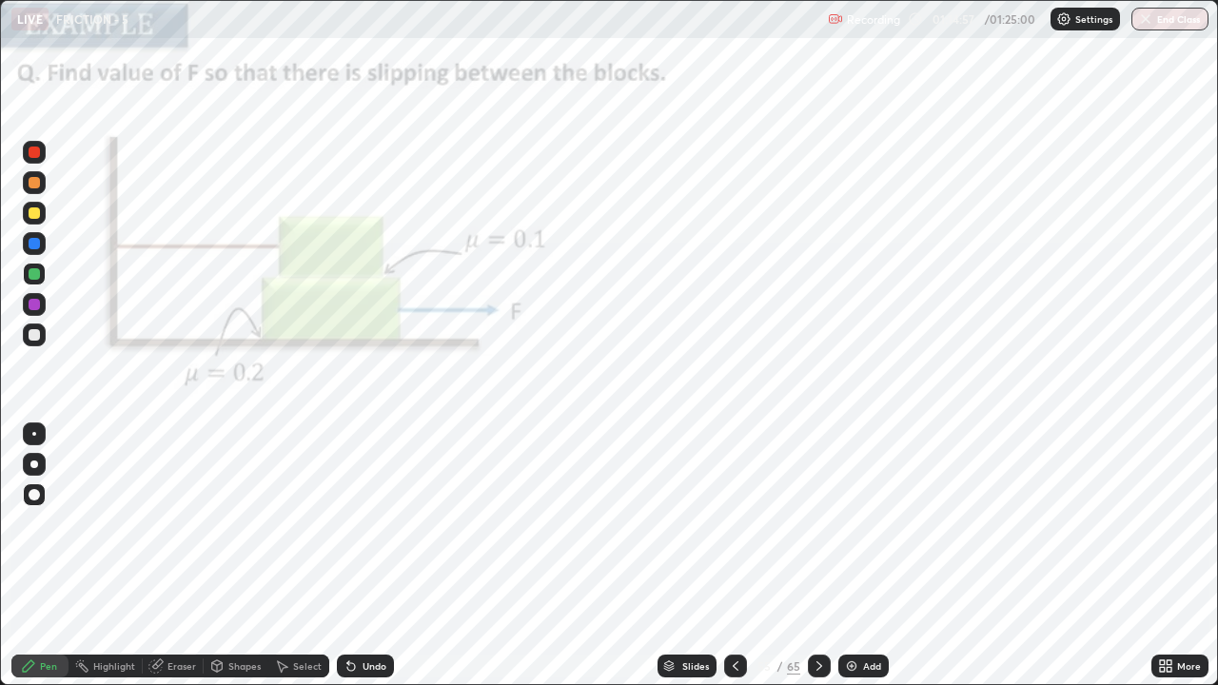
click at [731, 523] on icon at bounding box center [735, 666] width 15 height 15
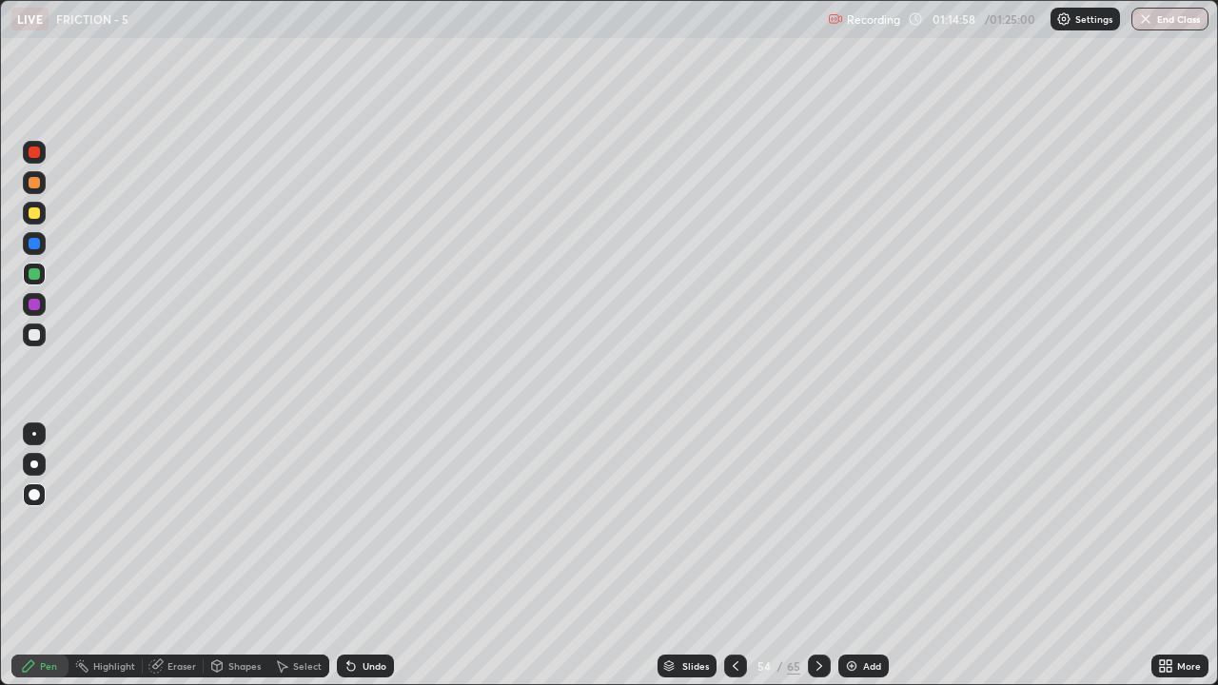
click at [867, 523] on div "Add" at bounding box center [872, 666] width 18 height 10
click at [817, 523] on icon at bounding box center [819, 666] width 15 height 15
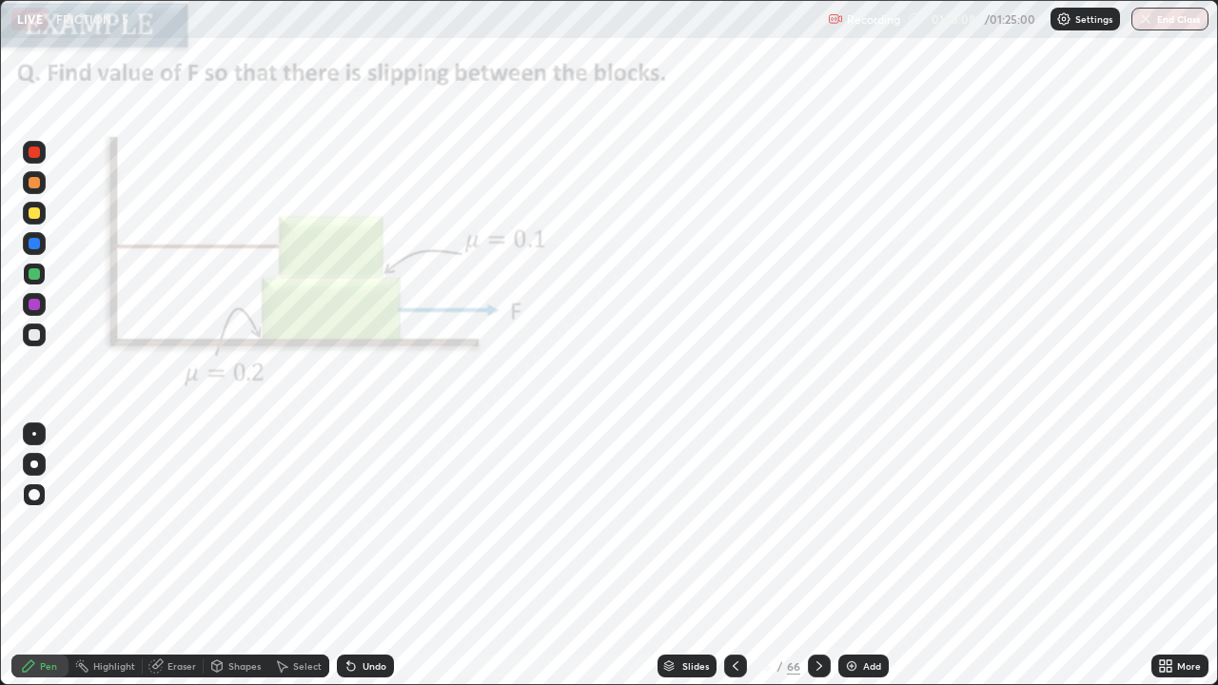
click at [809, 523] on div at bounding box center [819, 666] width 23 height 23
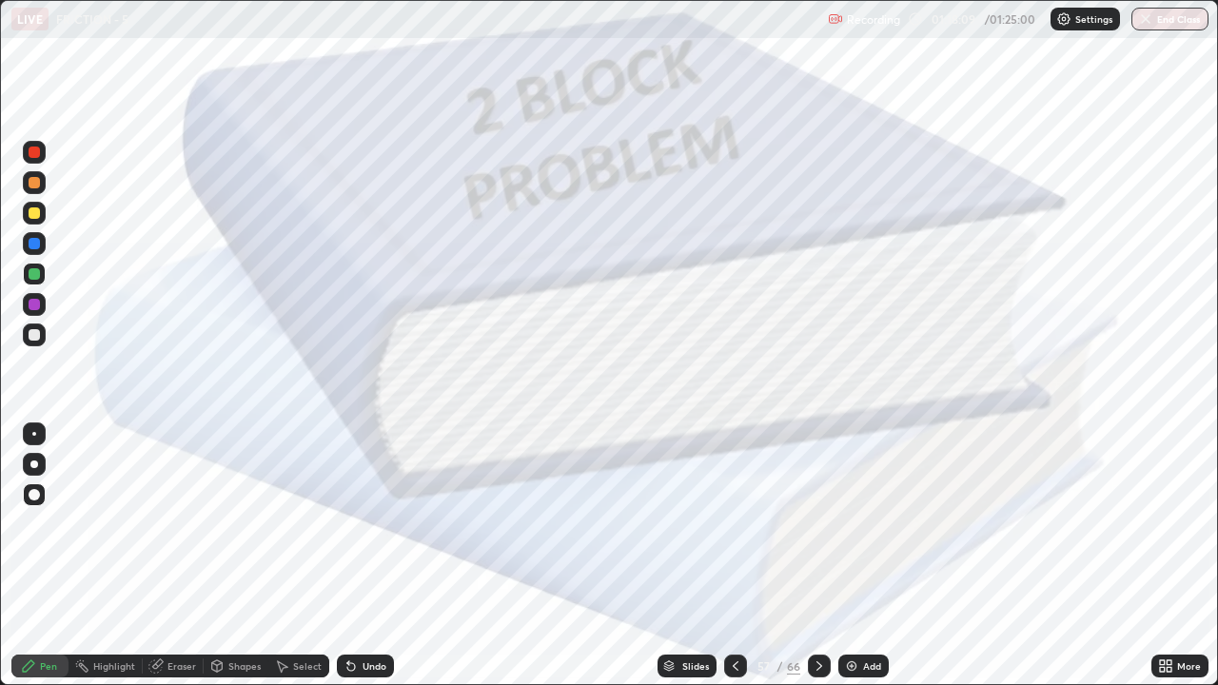
click at [818, 523] on icon at bounding box center [819, 666] width 15 height 15
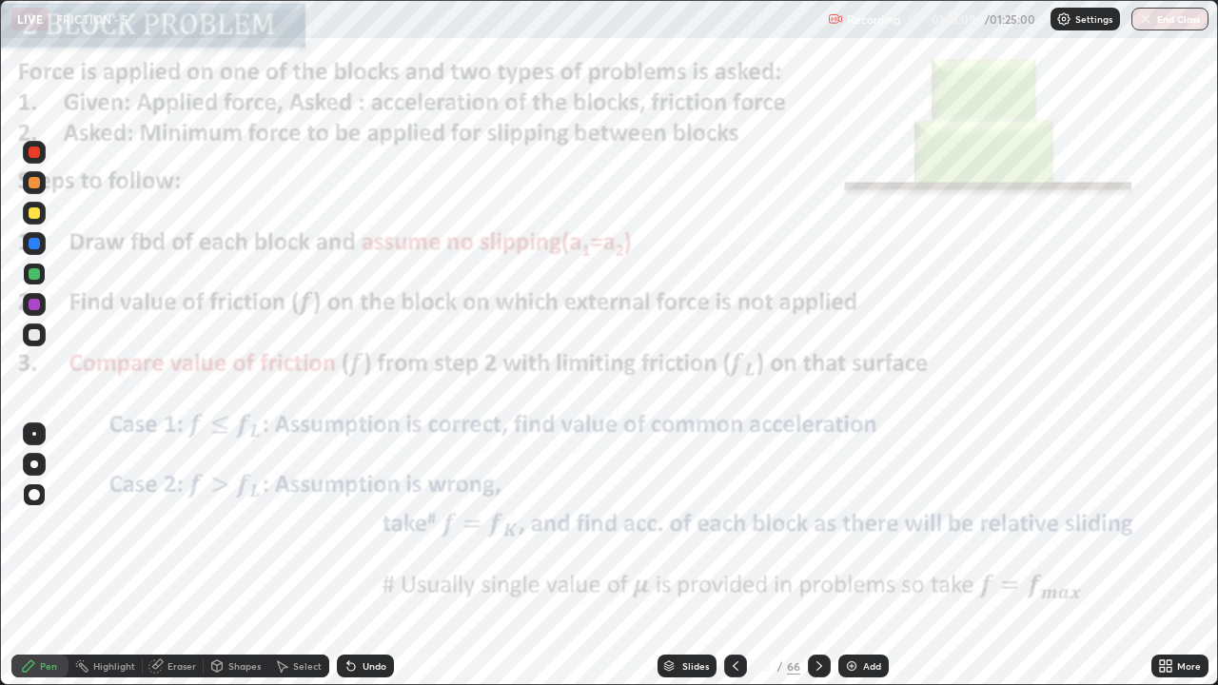
click at [817, 523] on icon at bounding box center [819, 666] width 15 height 15
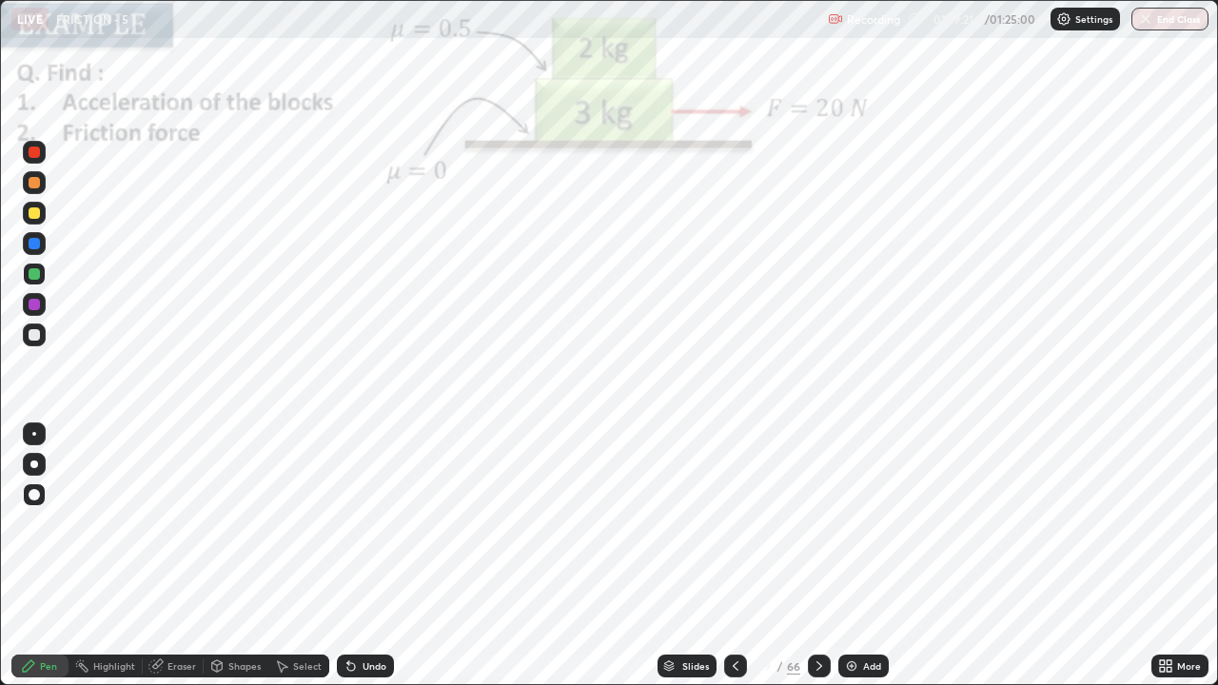
click at [817, 523] on icon at bounding box center [819, 666] width 15 height 15
click at [731, 523] on icon at bounding box center [735, 666] width 15 height 15
click at [1145, 19] on img "button" at bounding box center [1146, 18] width 15 height 15
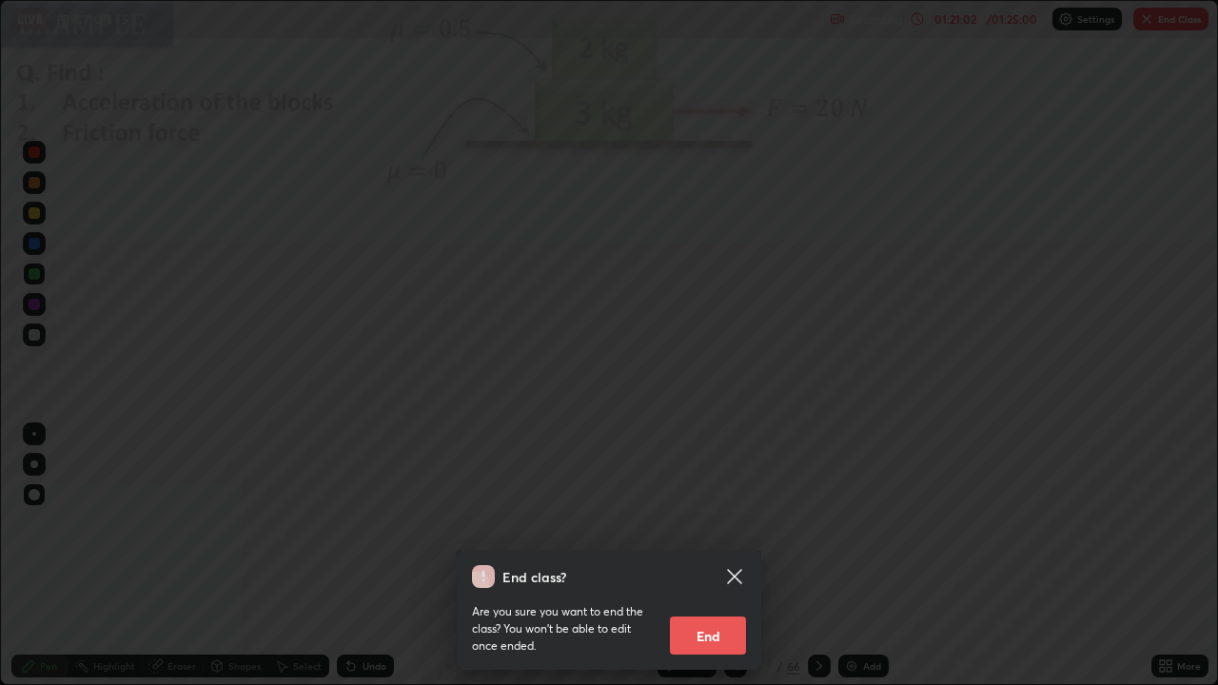
click at [726, 523] on button "End" at bounding box center [708, 636] width 76 height 38
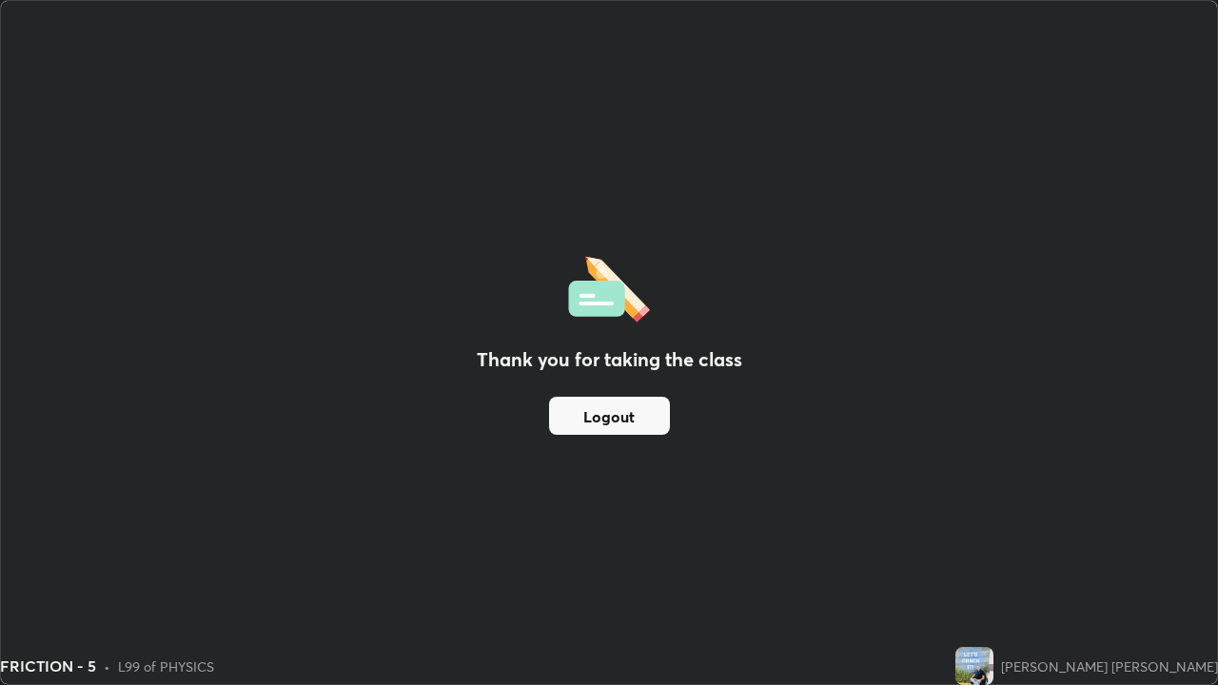
click at [638, 416] on button "Logout" at bounding box center [609, 416] width 121 height 38
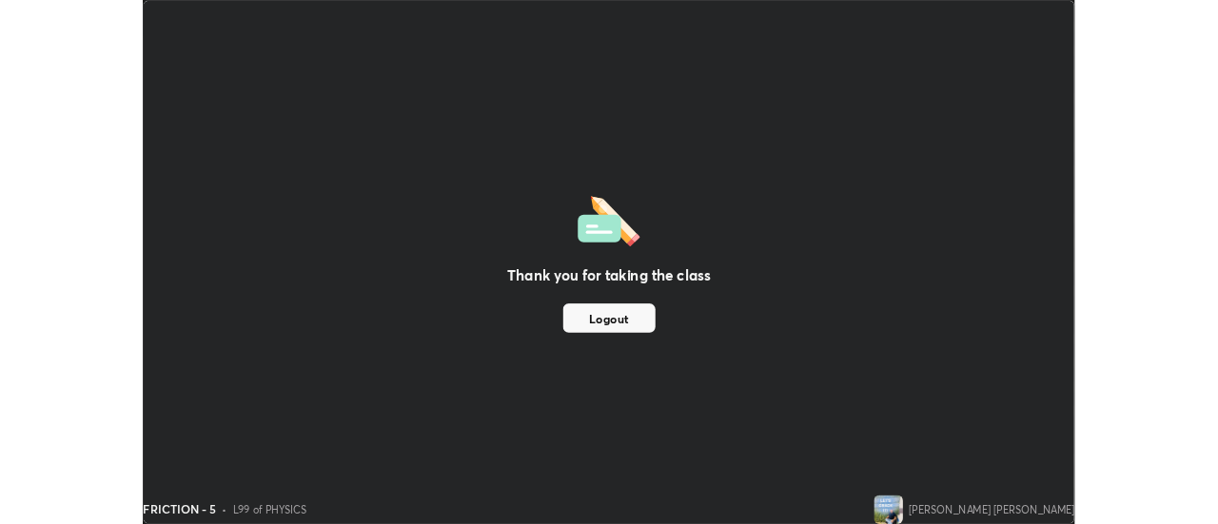
scroll to position [94642, 93948]
